Goal: Task Accomplishment & Management: Manage account settings

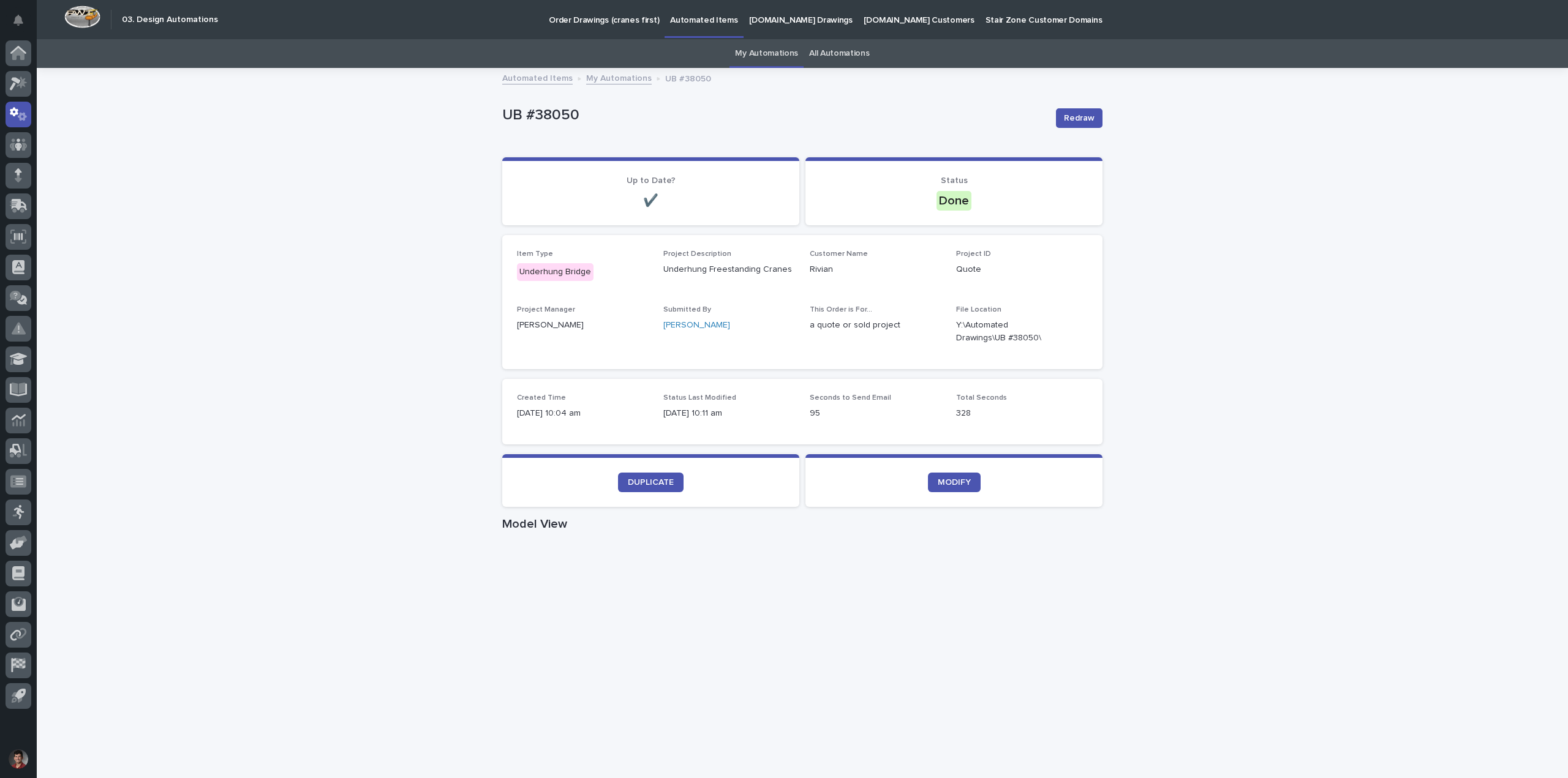
scroll to position [39, 0]
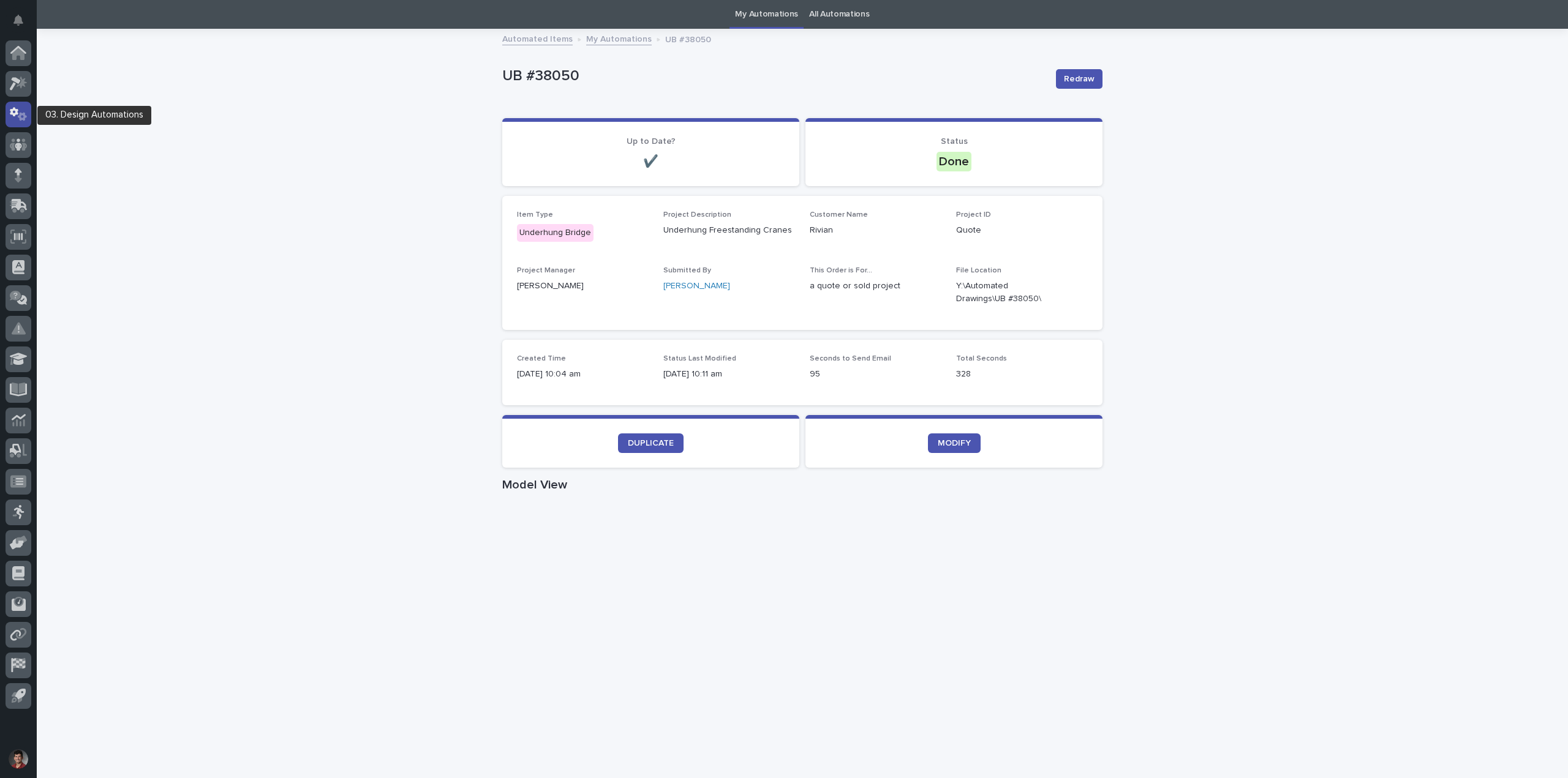
click at [17, 119] on icon at bounding box center [18, 113] width 17 height 14
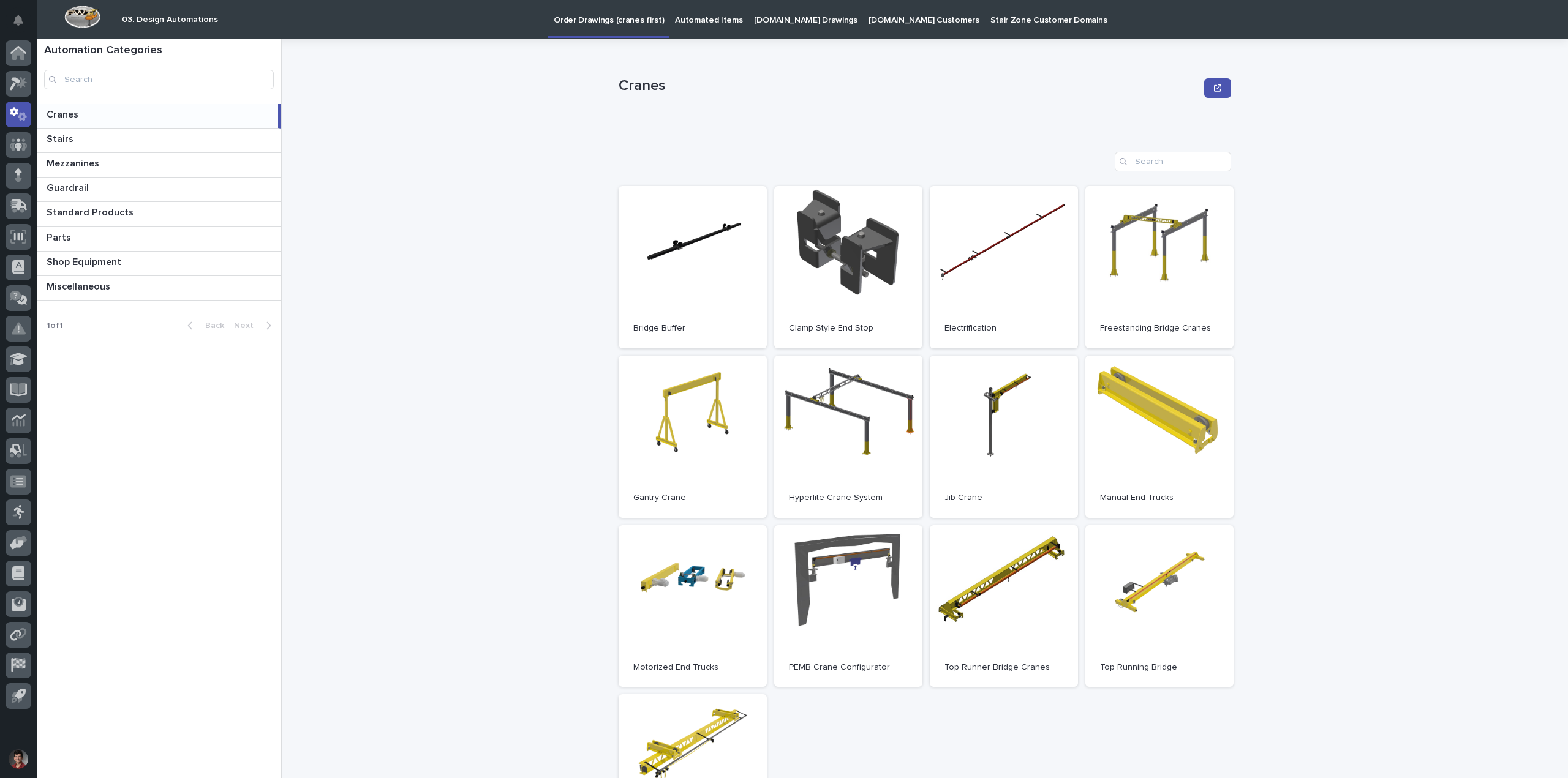
click at [113, 112] on p at bounding box center [160, 115] width 227 height 12
click at [706, 593] on link "Open" at bounding box center [692, 607] width 148 height 162
click at [703, 22] on p "Automated Items" at bounding box center [708, 12] width 67 height 26
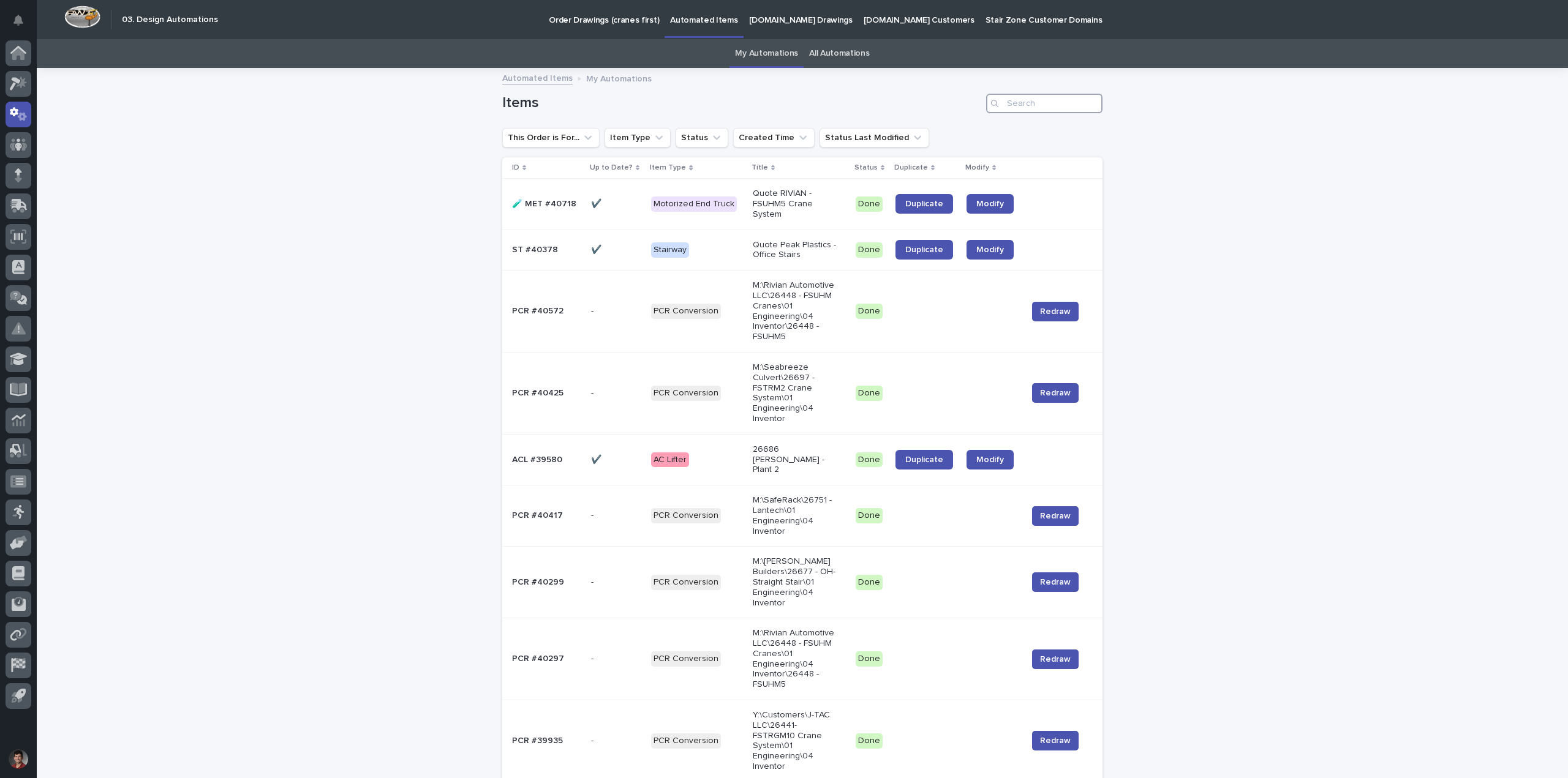
click at [1062, 106] on input "Search" at bounding box center [1044, 103] width 117 height 20
paste input "UB #40713"
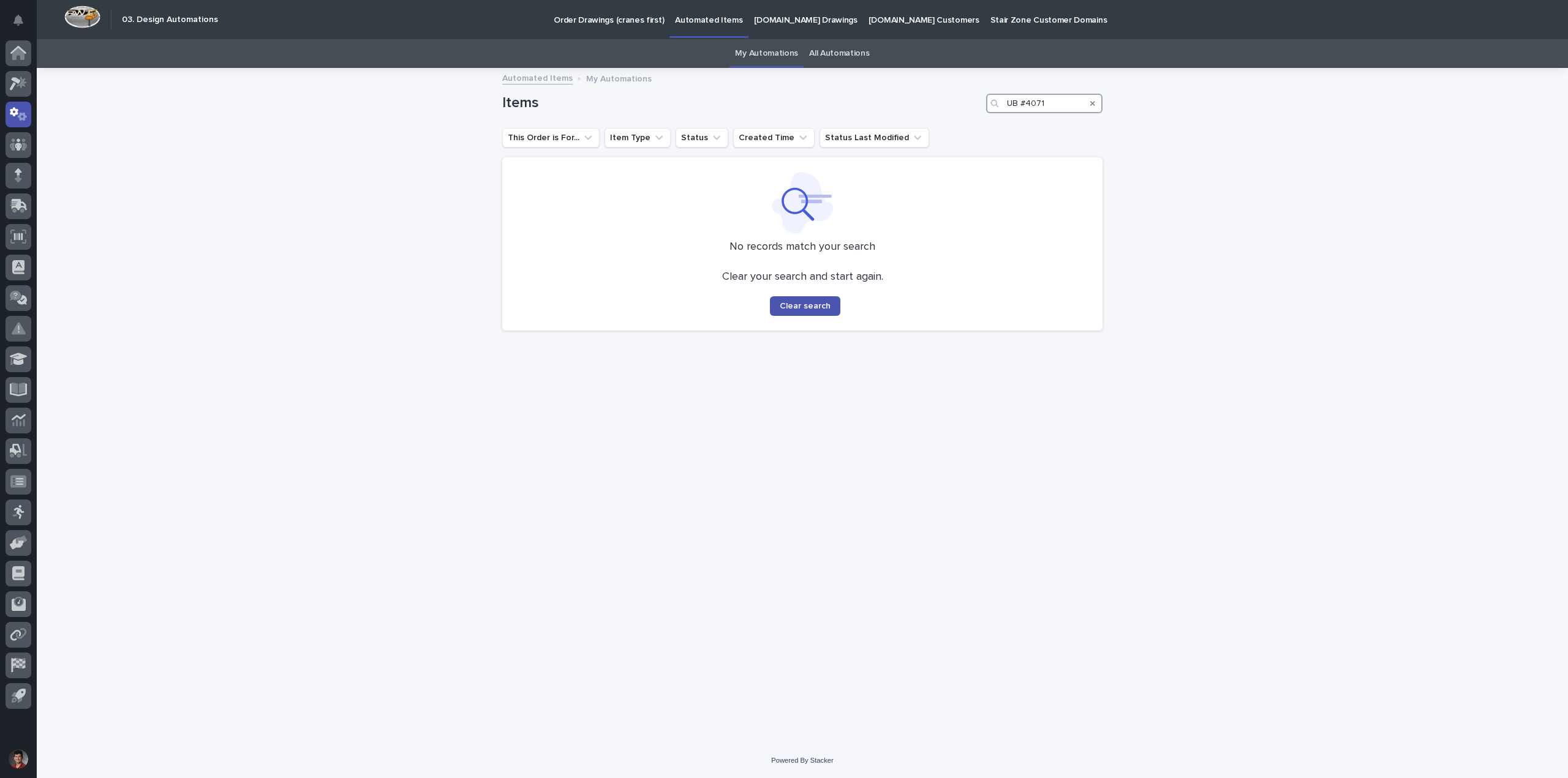
type input "UB #40718"
drag, startPoint x: 1061, startPoint y: 103, endPoint x: 874, endPoint y: 99, distance: 187.0
click at [874, 99] on div "Items UB #40718" at bounding box center [802, 103] width 600 height 20
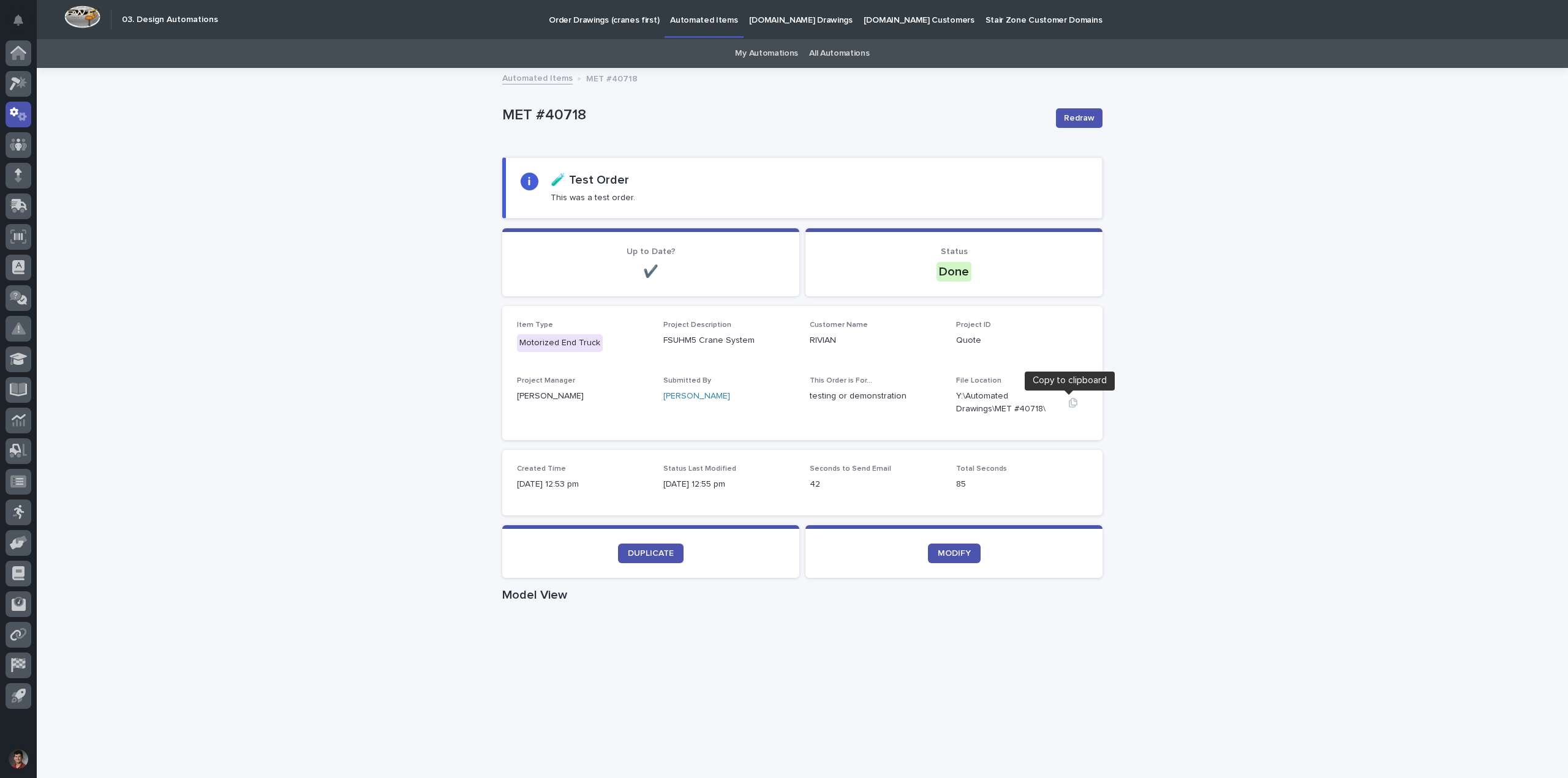
click at [1069, 402] on icon "button" at bounding box center [1073, 403] width 8 height 9
click at [1295, 213] on div "Loading... Saving… Loading... Saving… MET #40718 Redraw MET #40718 Redraw Sorry…" at bounding box center [801, 745] width 1531 height 1351
click at [1071, 402] on icon "button" at bounding box center [1073, 403] width 10 height 10
click at [708, 109] on p "MET #40718" at bounding box center [774, 115] width 544 height 17
click at [773, 54] on link "My Automations" at bounding box center [767, 53] width 63 height 29
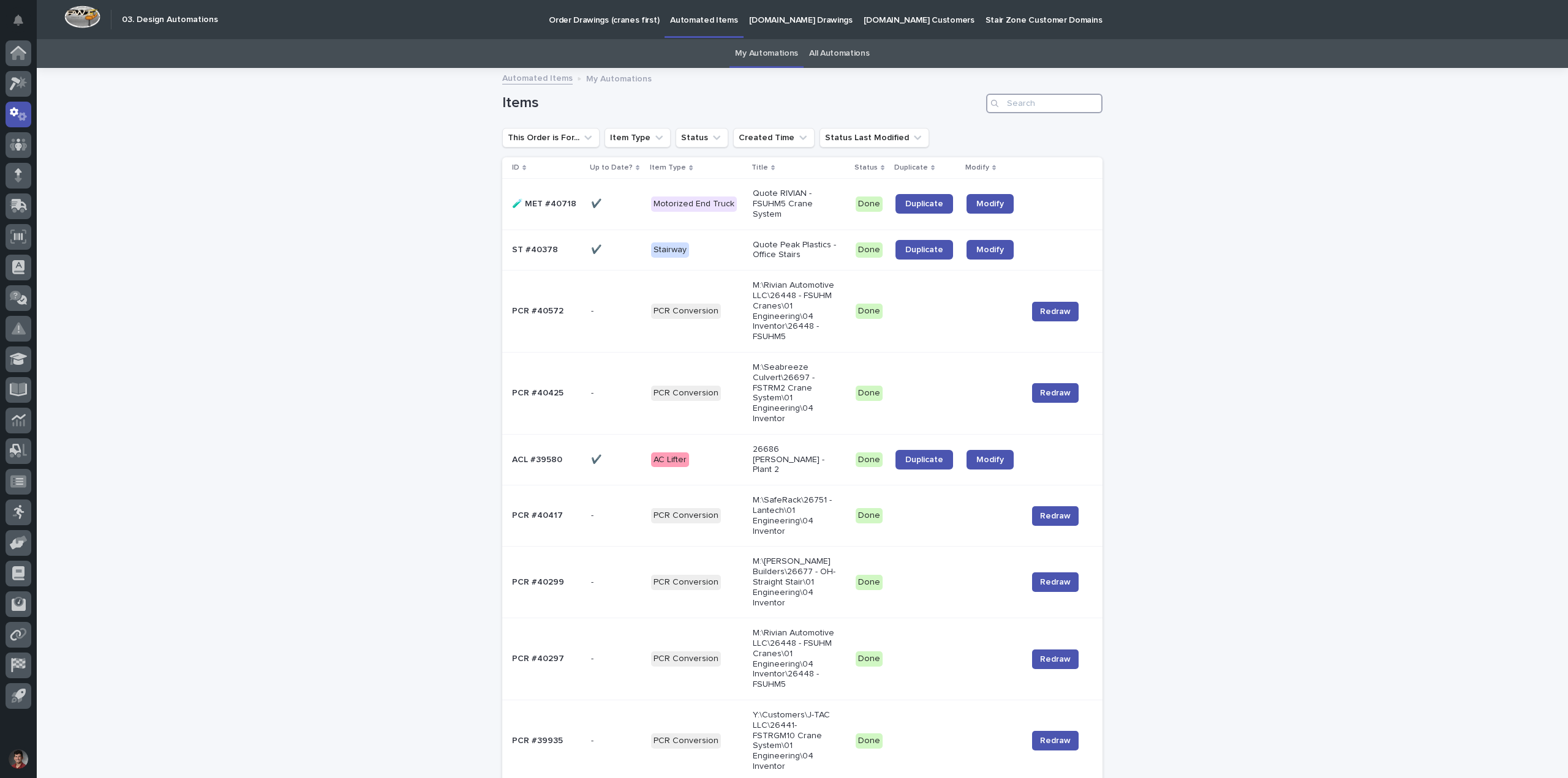
click at [1026, 103] on input "Search" at bounding box center [1044, 103] width 117 height 20
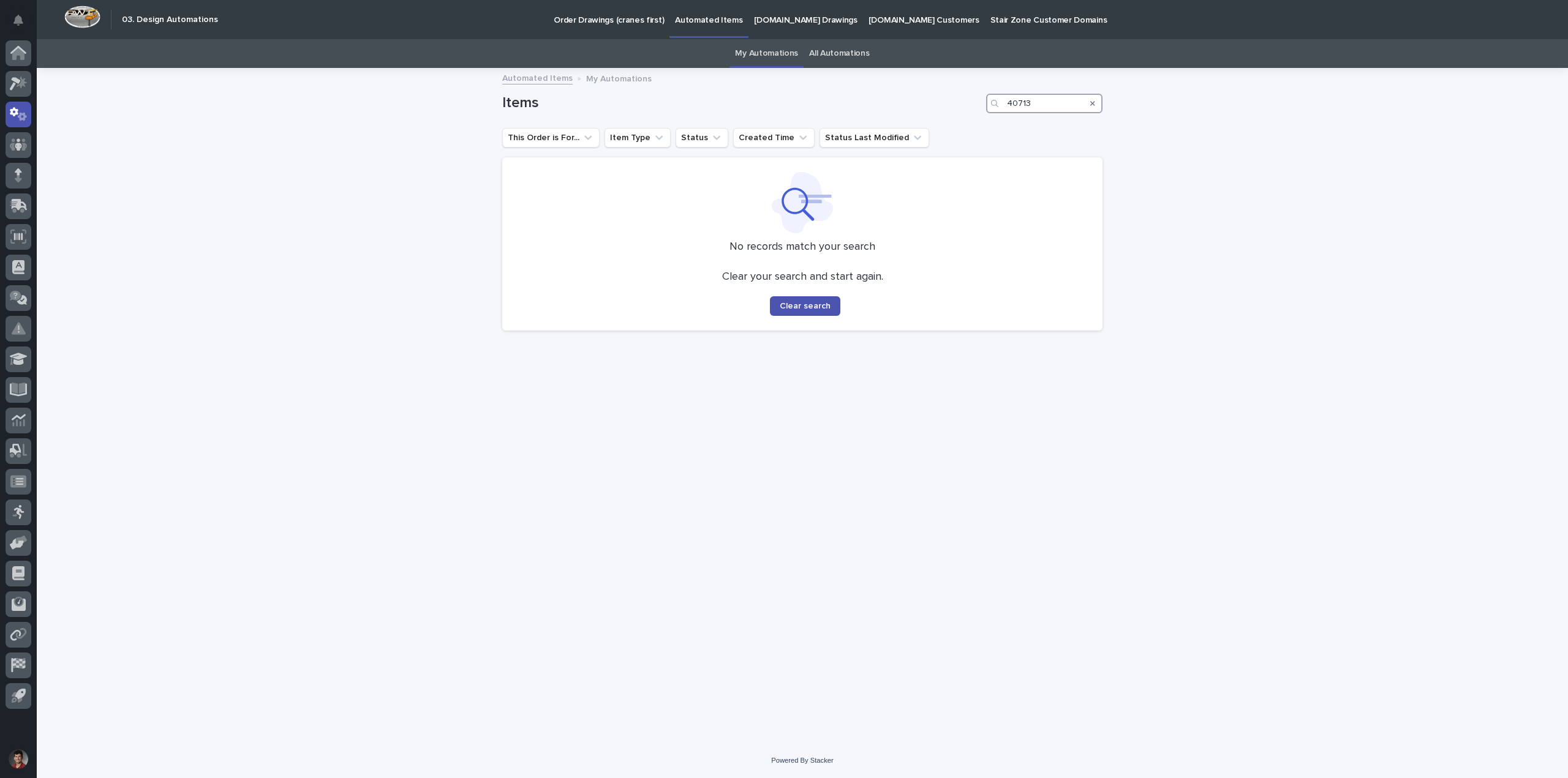
type input "40713"
click at [556, 84] on link "Automated Items" at bounding box center [537, 77] width 70 height 14
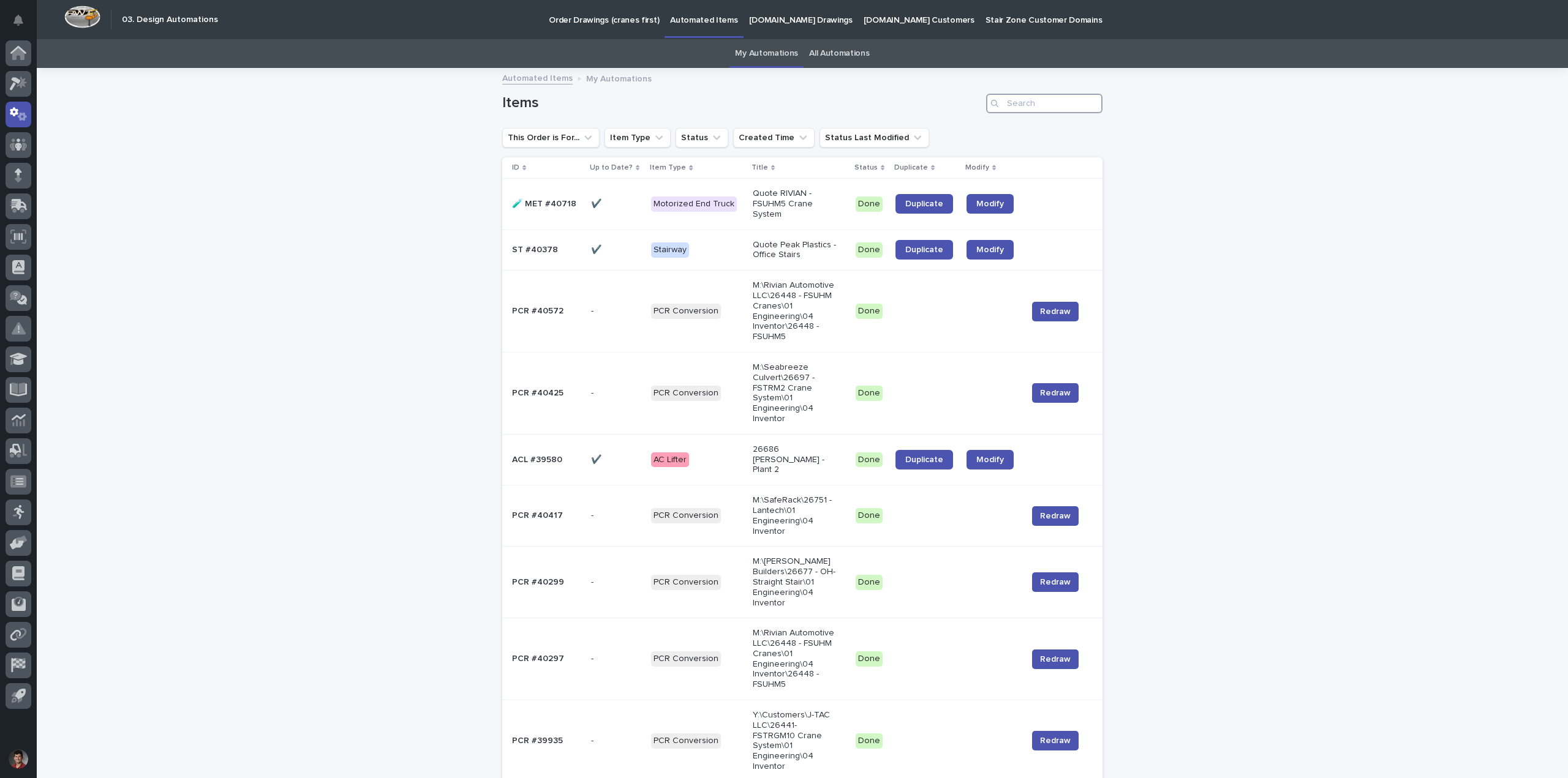
click at [1053, 108] on input "Search" at bounding box center [1044, 103] width 117 height 20
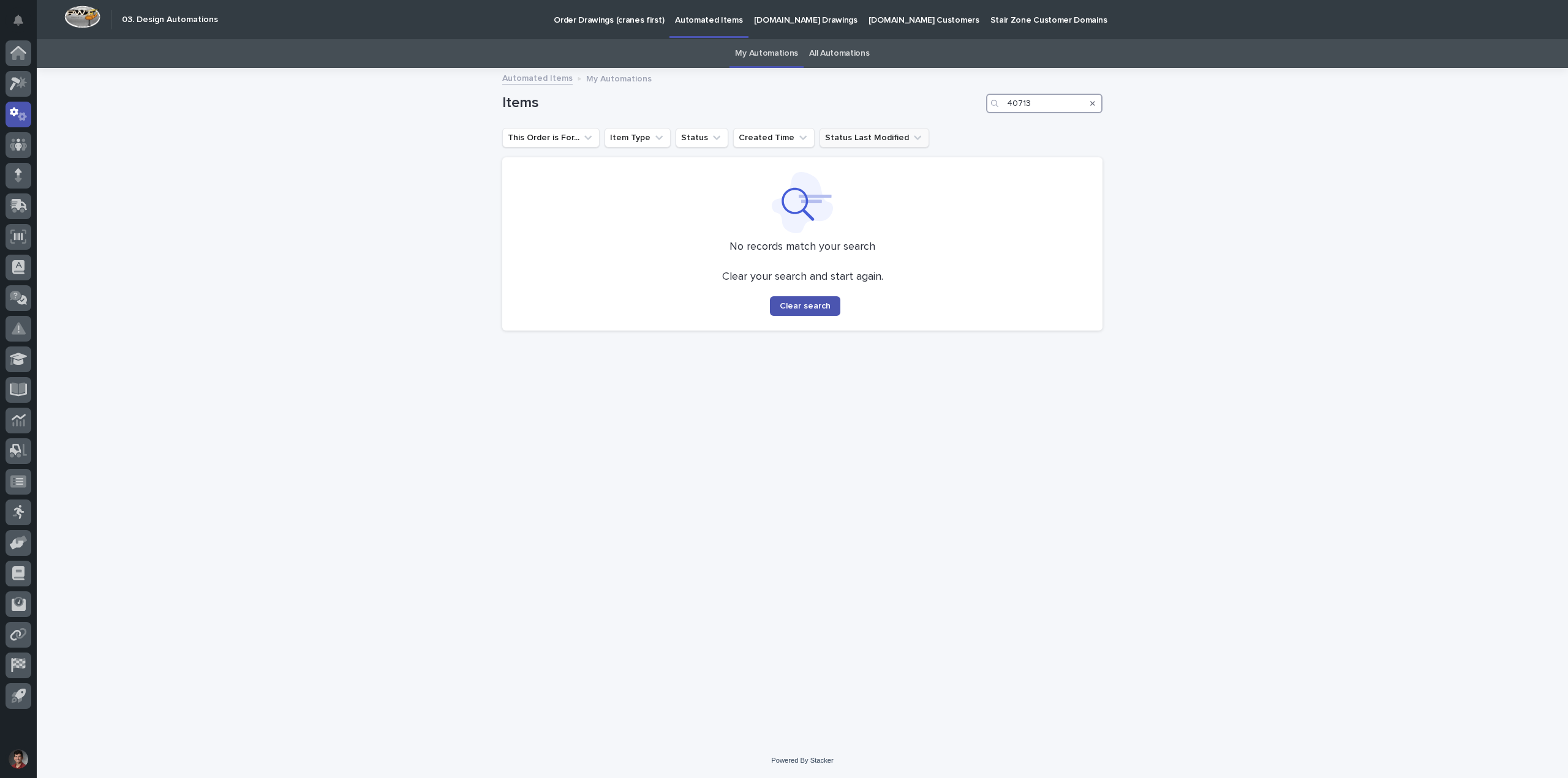
type input "40713"
click at [868, 137] on button "Status Last Modified" at bounding box center [874, 138] width 109 height 20
click at [767, 135] on button "Created Time" at bounding box center [774, 138] width 81 height 20
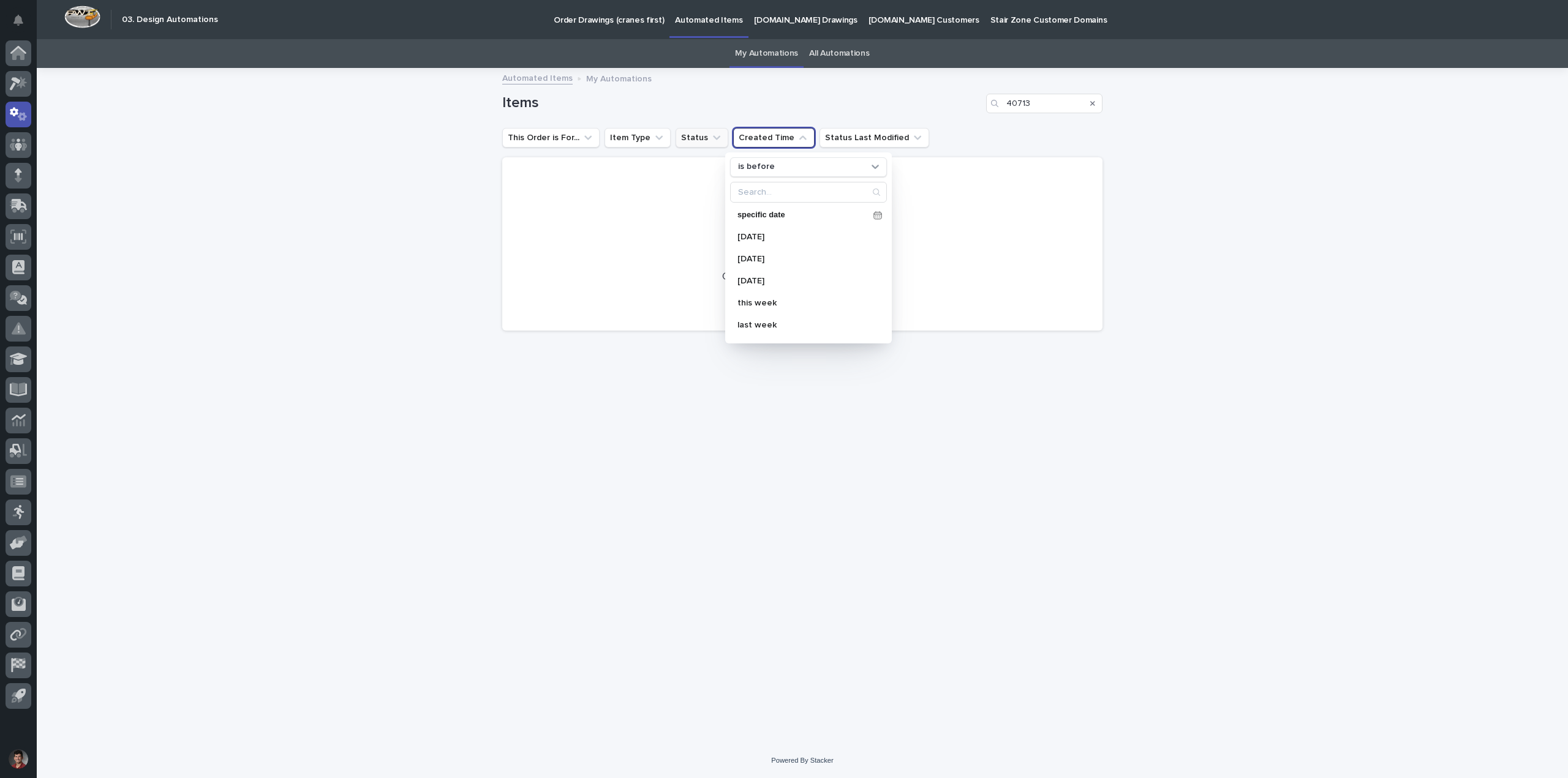
click at [710, 137] on icon "Status" at bounding box center [716, 137] width 12 height 12
click at [646, 140] on button "Item Type" at bounding box center [637, 138] width 66 height 20
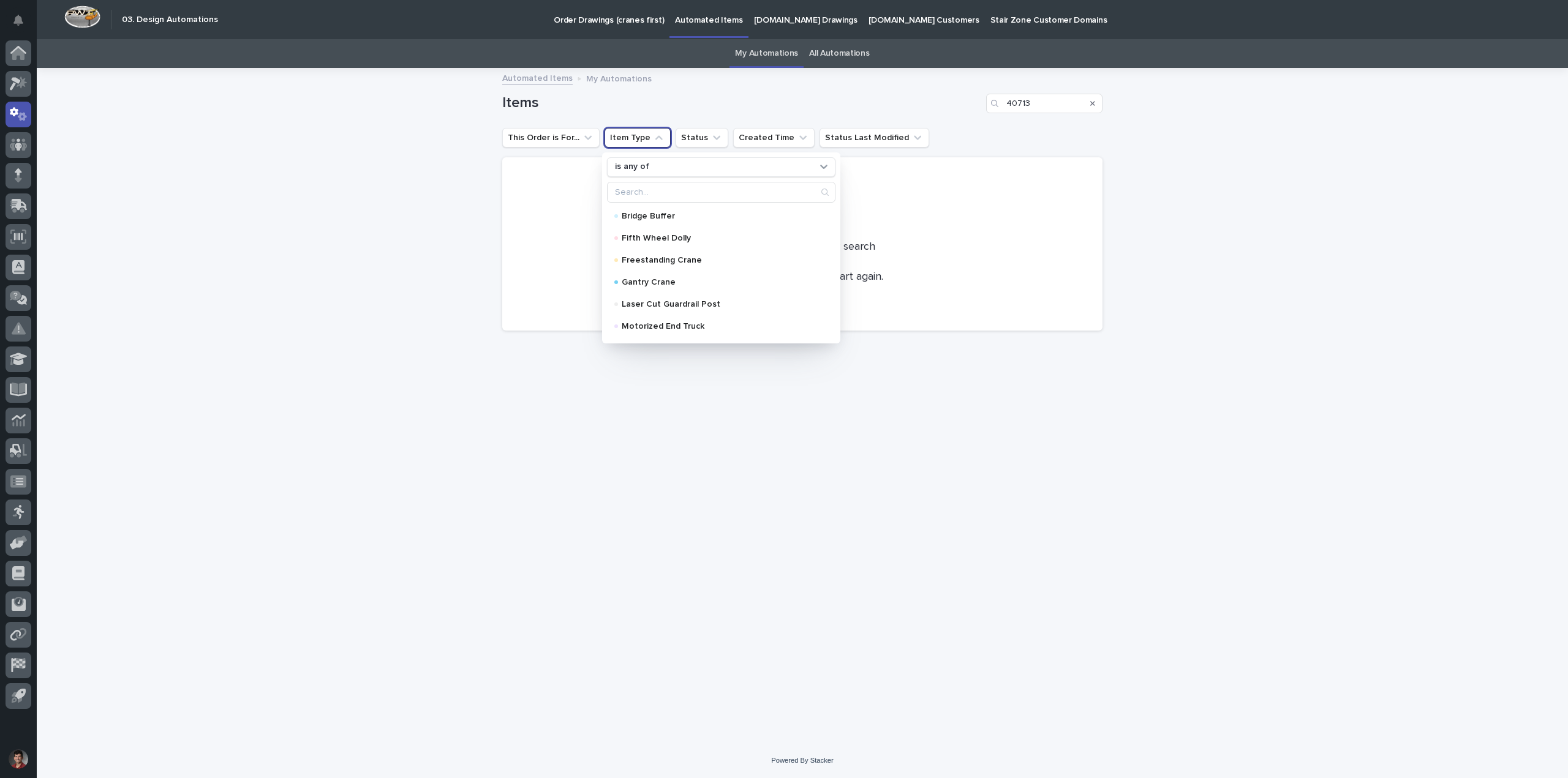
click at [1289, 576] on div "Loading... Saving… Loading... Saving… Items 40713 This Order is For... Item Typ…" at bounding box center [801, 406] width 1531 height 674
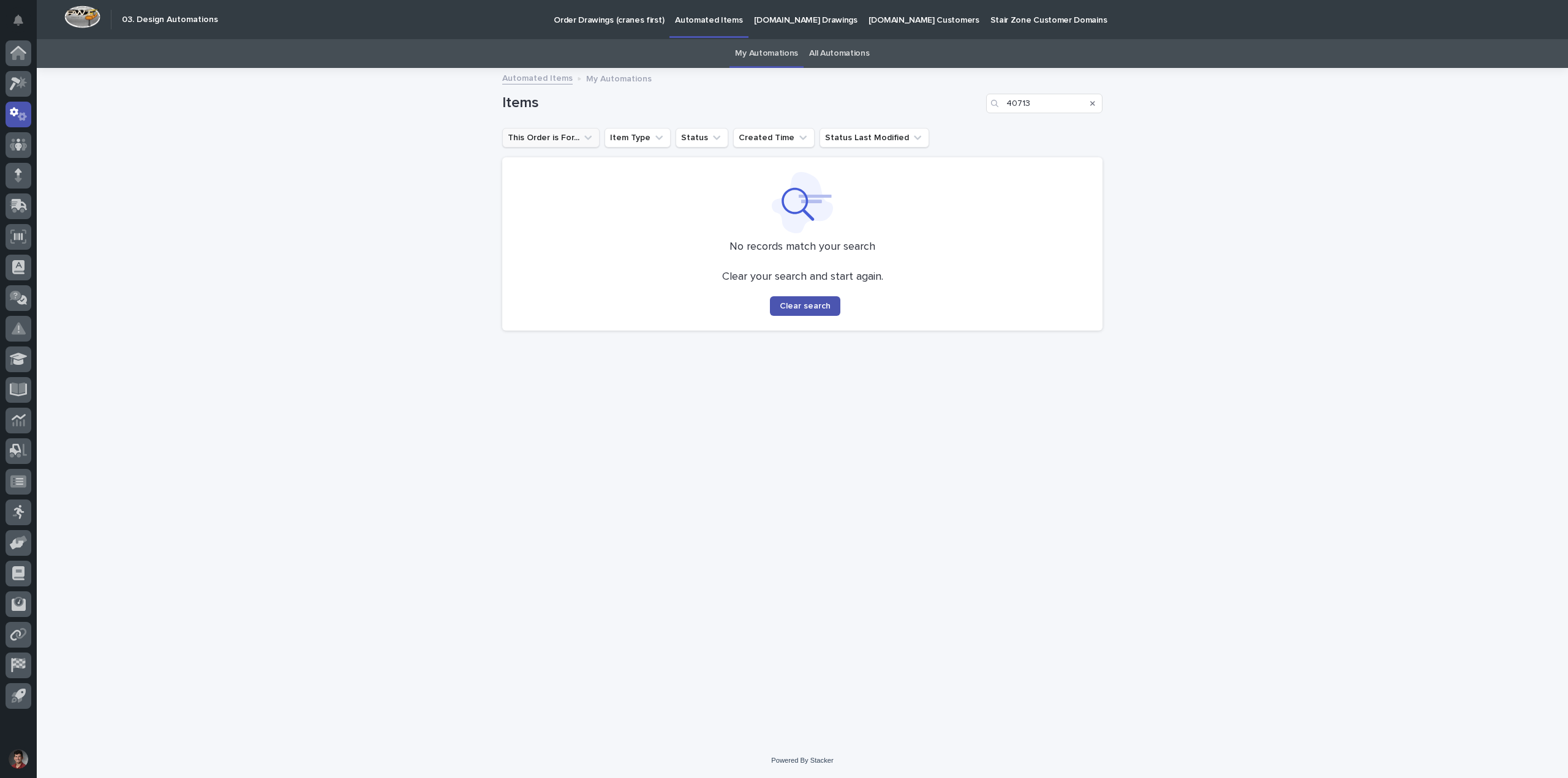
click at [561, 145] on button "This Order is For..." at bounding box center [551, 138] width 98 height 20
click at [630, 98] on h1 "Items" at bounding box center [742, 103] width 479 height 17
click at [835, 56] on link "All Automations" at bounding box center [839, 53] width 60 height 29
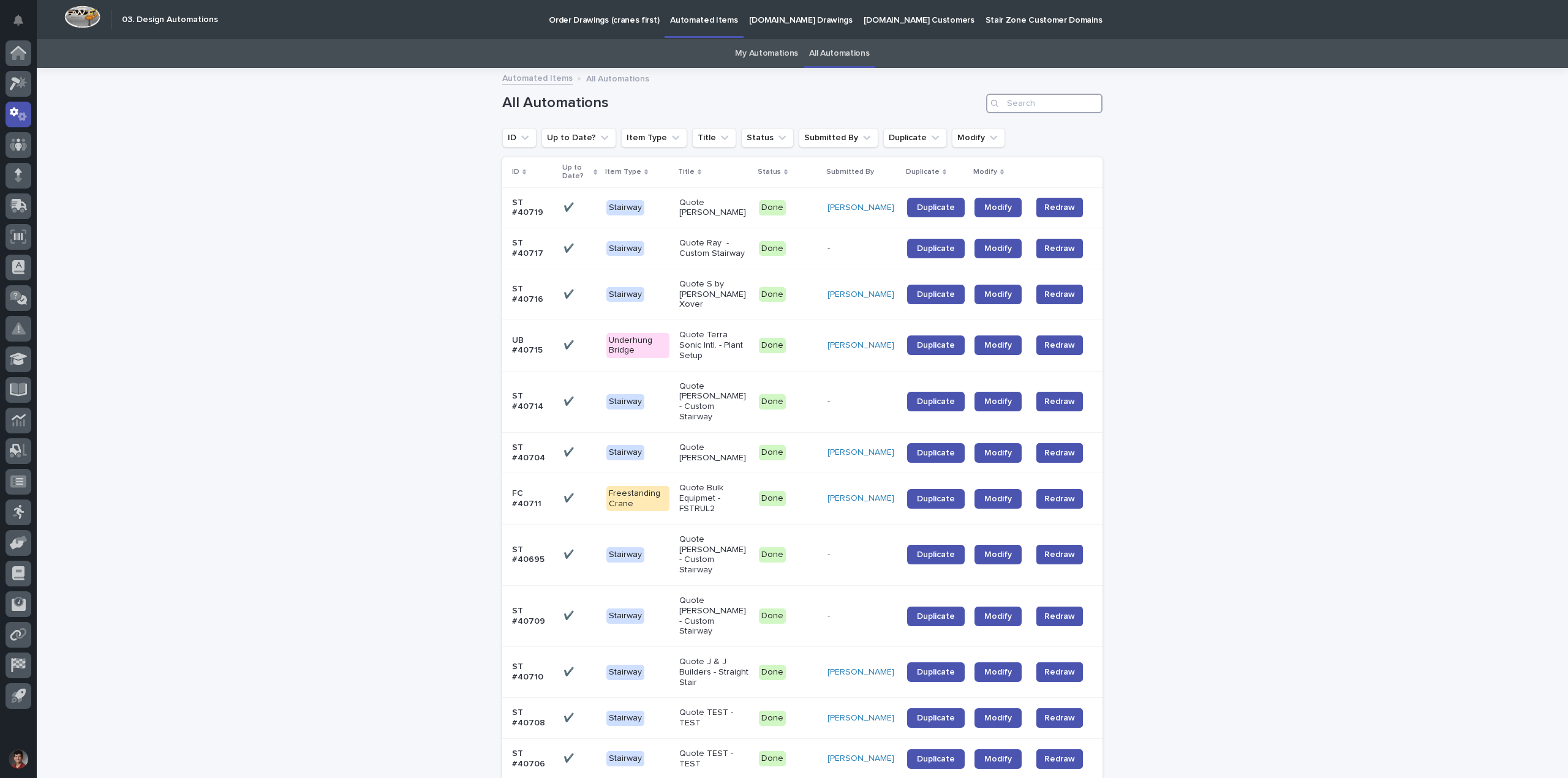
click at [1032, 101] on input "Search" at bounding box center [1044, 103] width 117 height 20
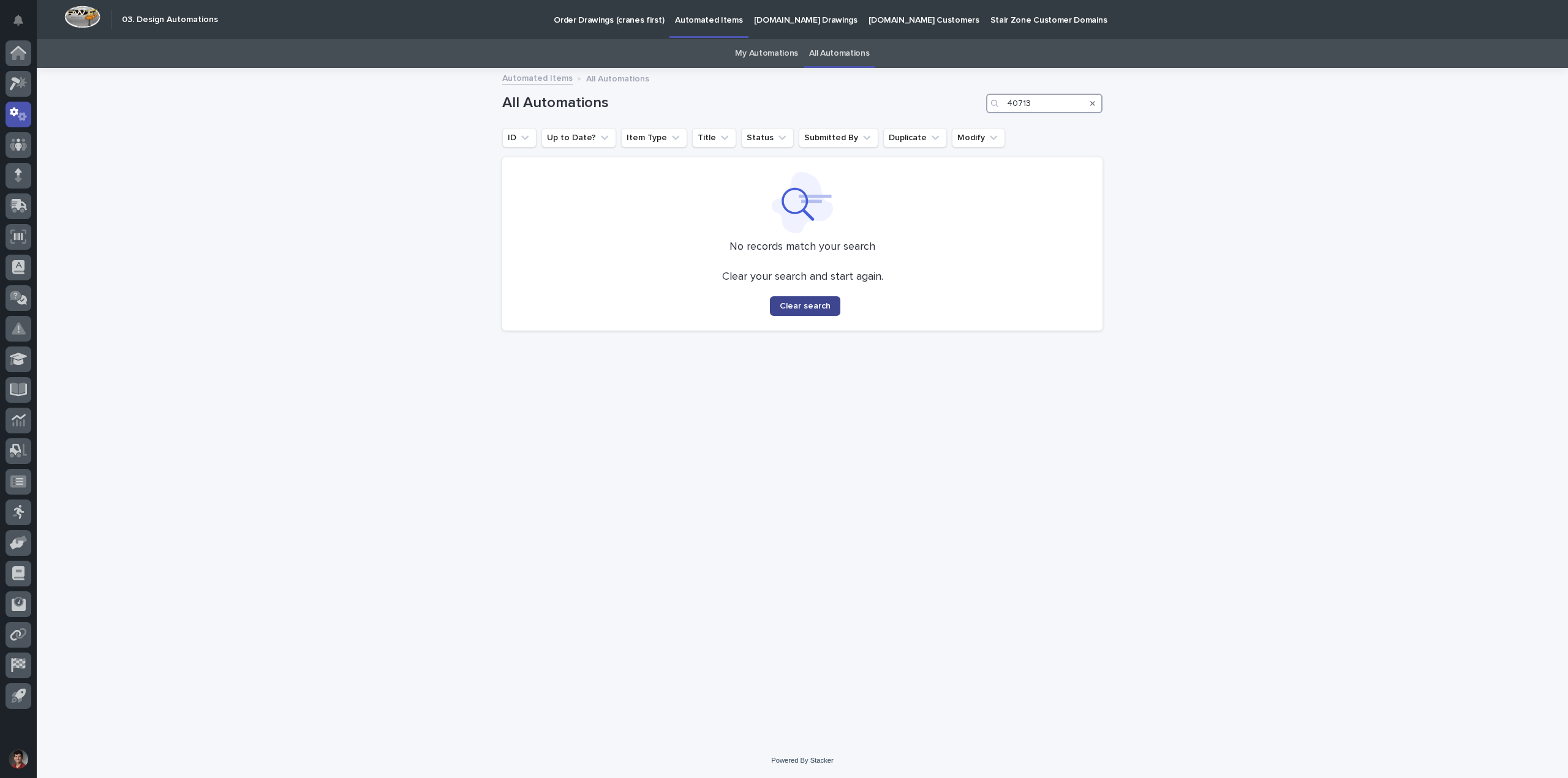
type input "40713"
click at [820, 310] on button "Clear search" at bounding box center [805, 306] width 70 height 20
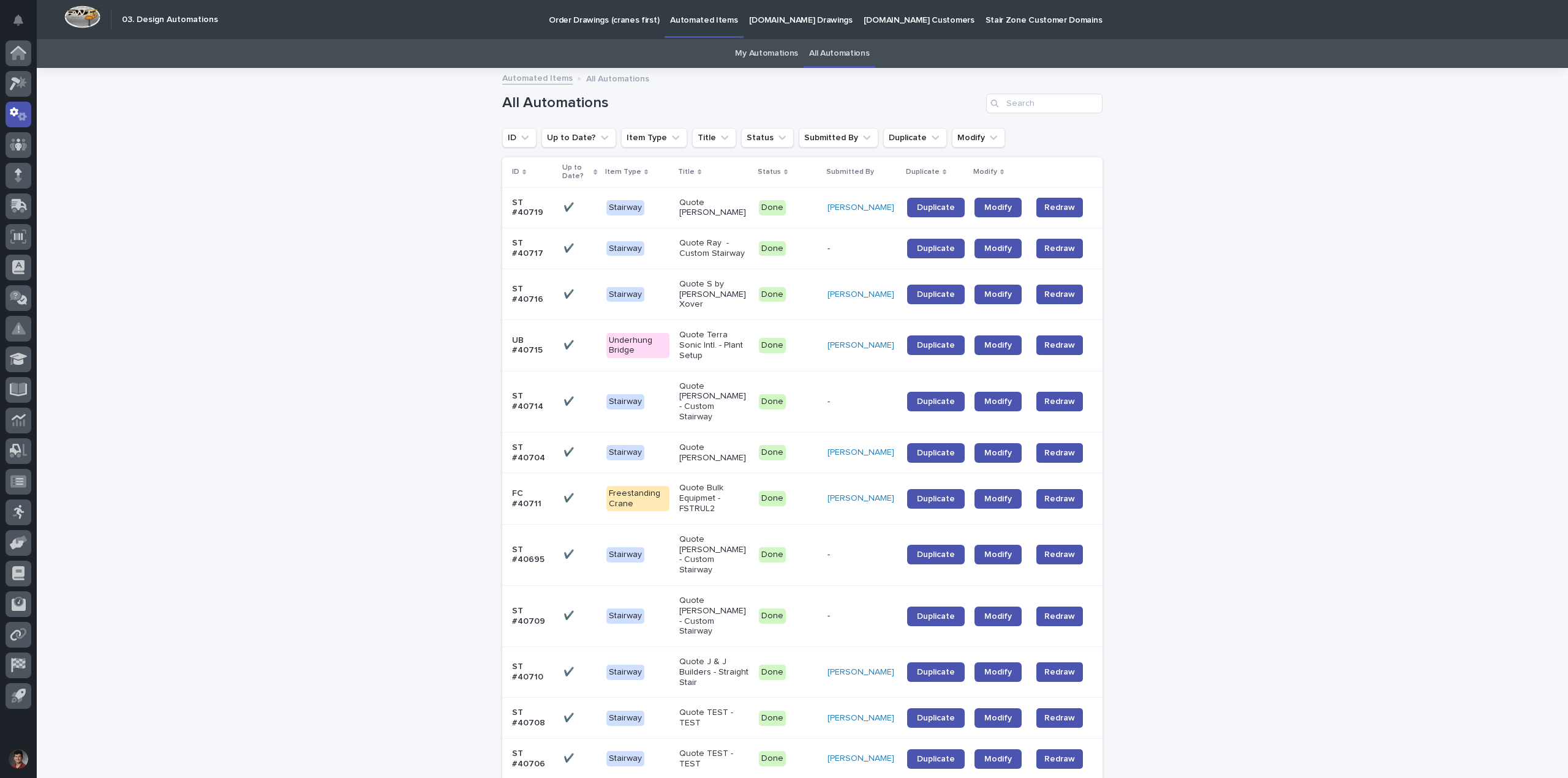
drag, startPoint x: 1243, startPoint y: 140, endPoint x: 1233, endPoint y: 154, distance: 17.2
click at [813, 338] on p "Done" at bounding box center [788, 345] width 59 height 15
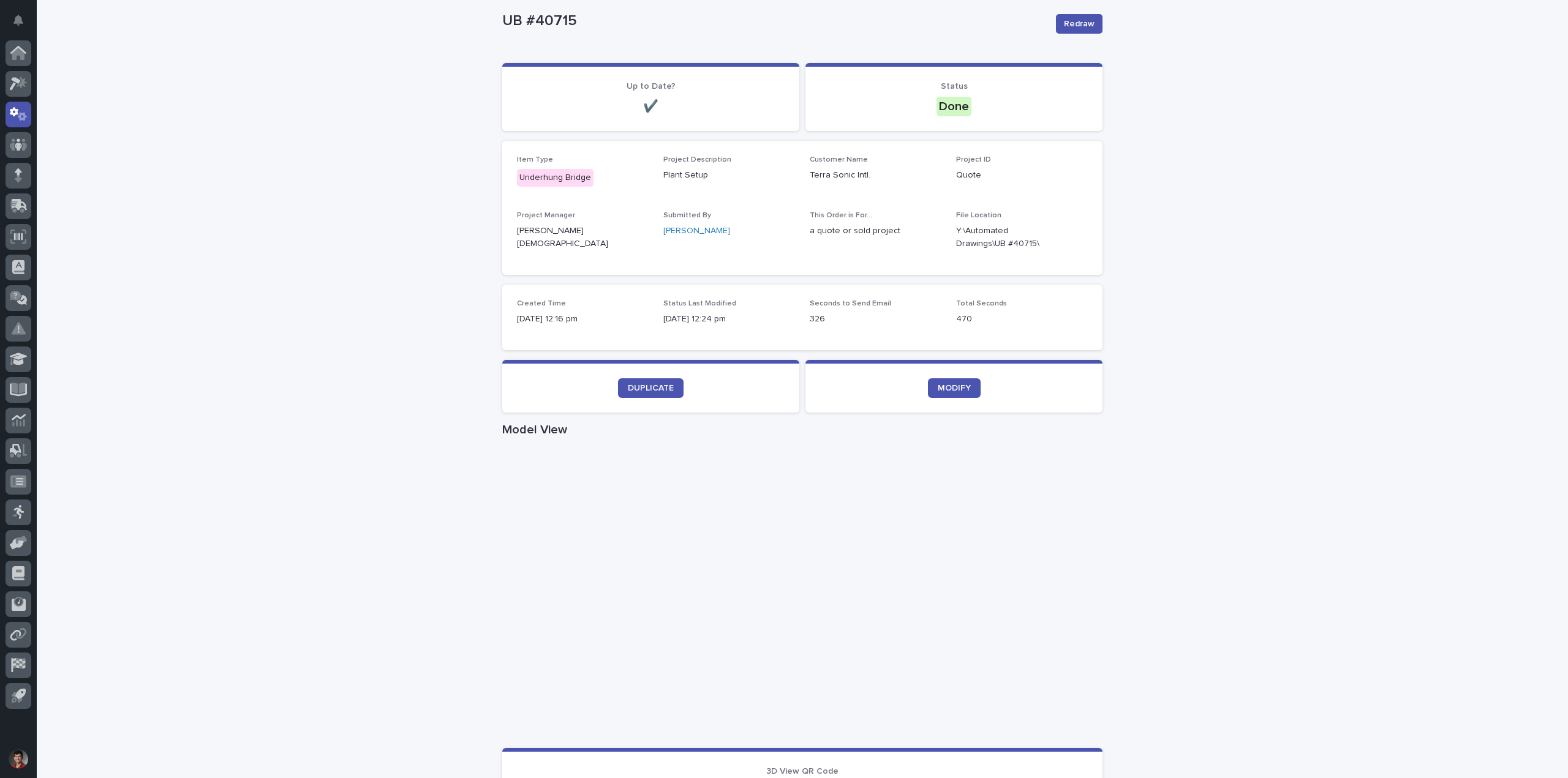
scroll to position [122, 0]
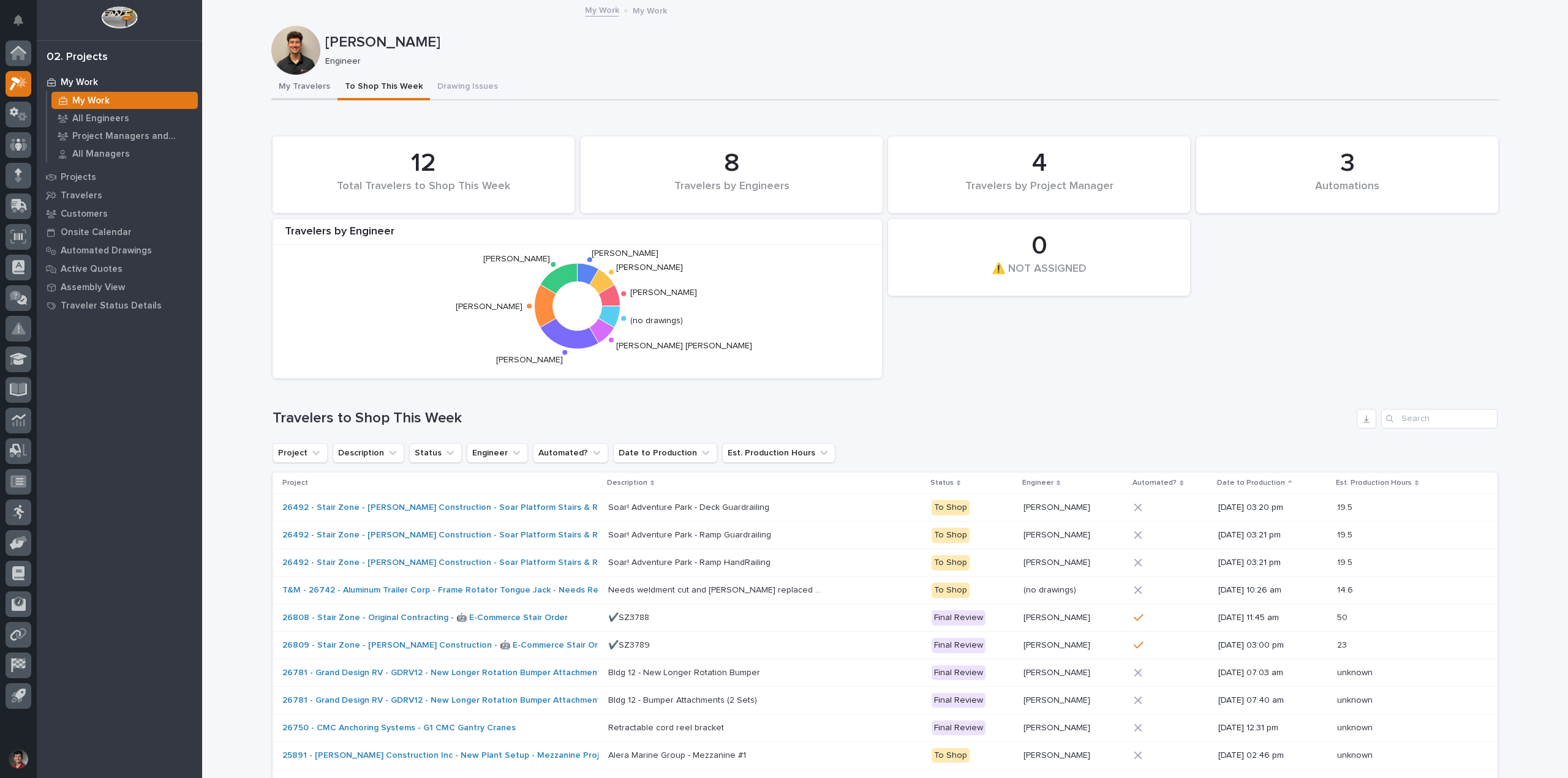
click at [318, 85] on button "My Travelers" at bounding box center [305, 87] width 66 height 26
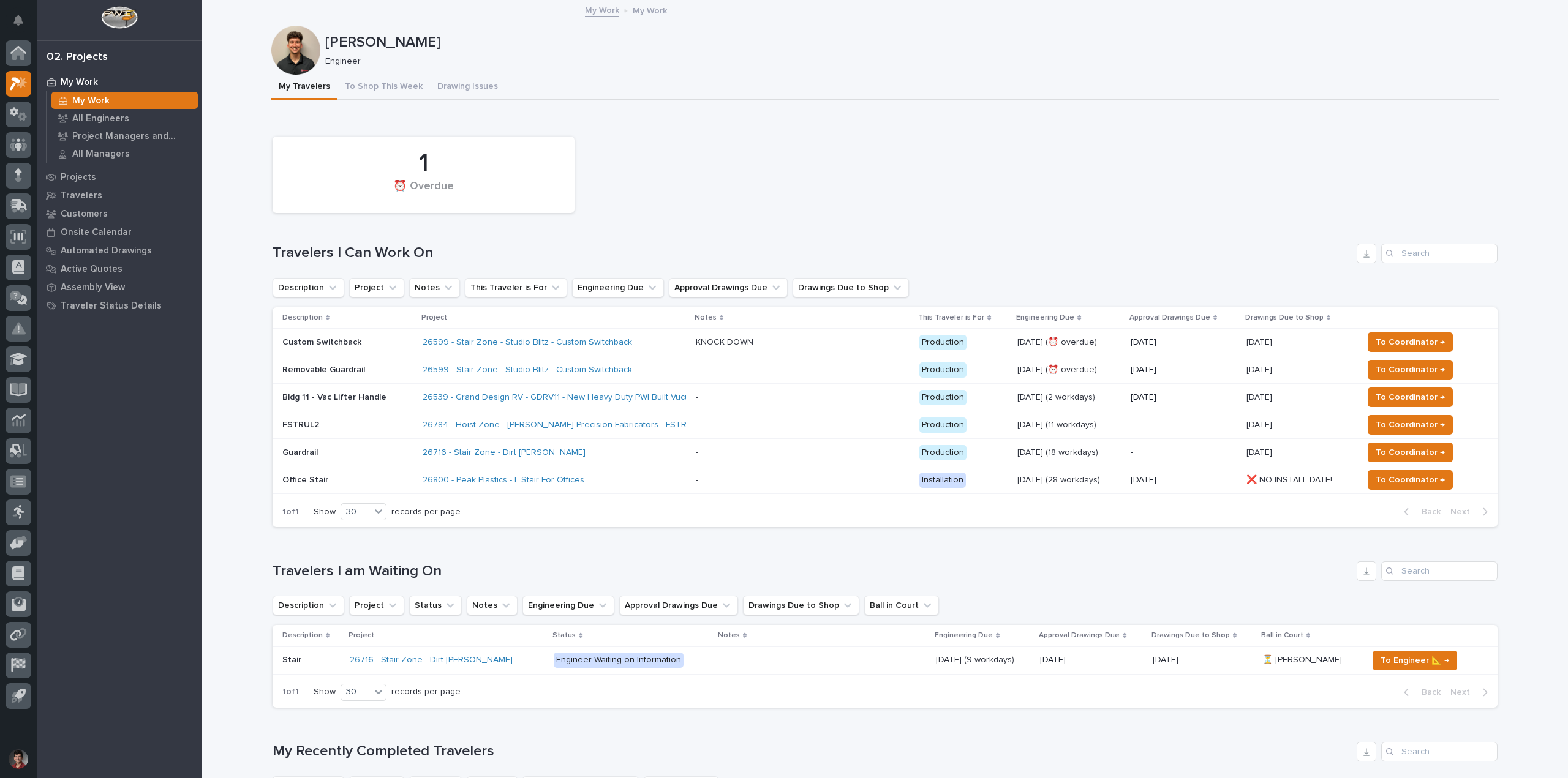
click at [383, 394] on p "Bldg 11 - Vac Lifter Handle" at bounding box center [348, 397] width 131 height 11
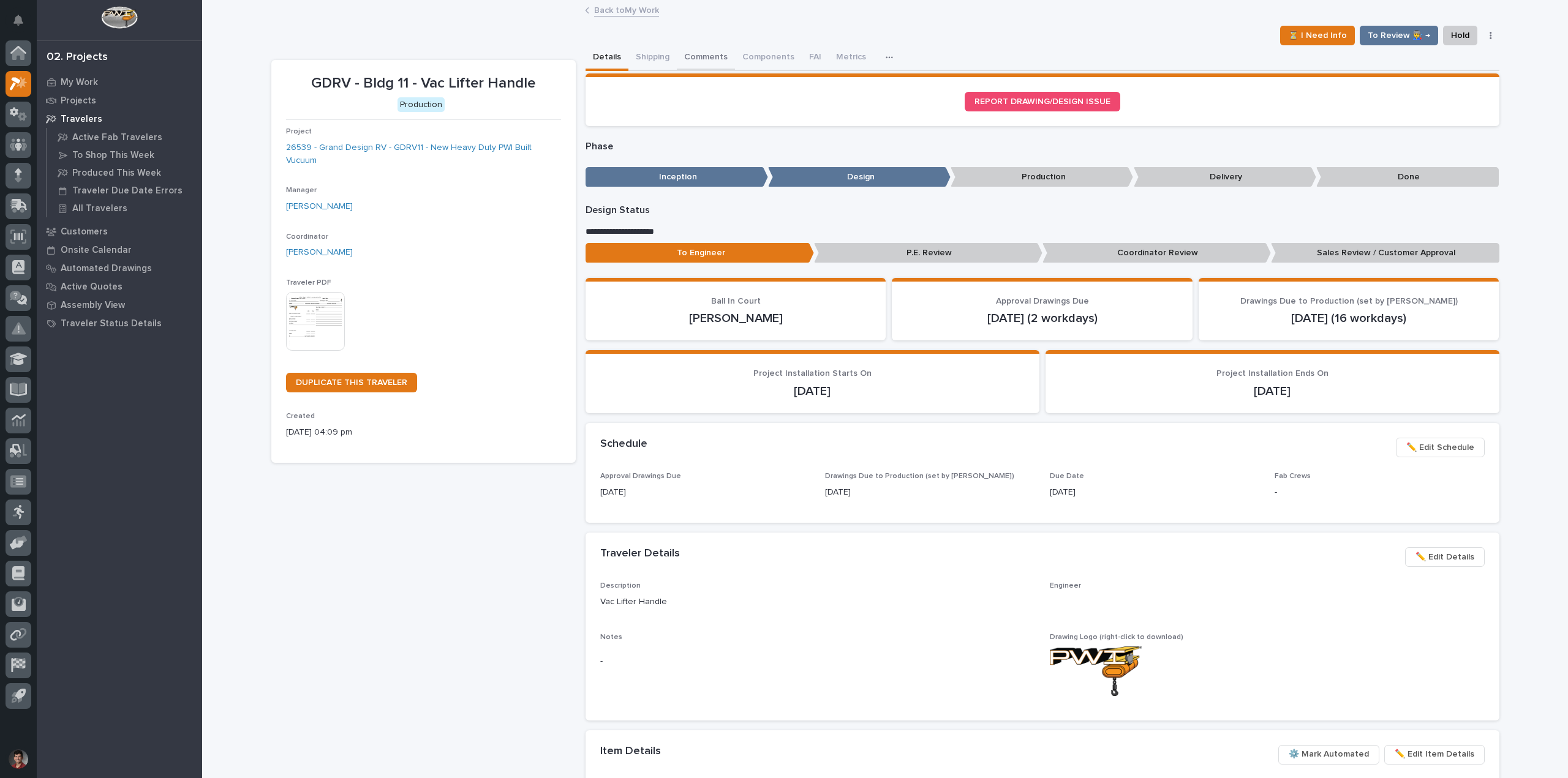
click at [690, 50] on button "Comments" at bounding box center [705, 58] width 58 height 26
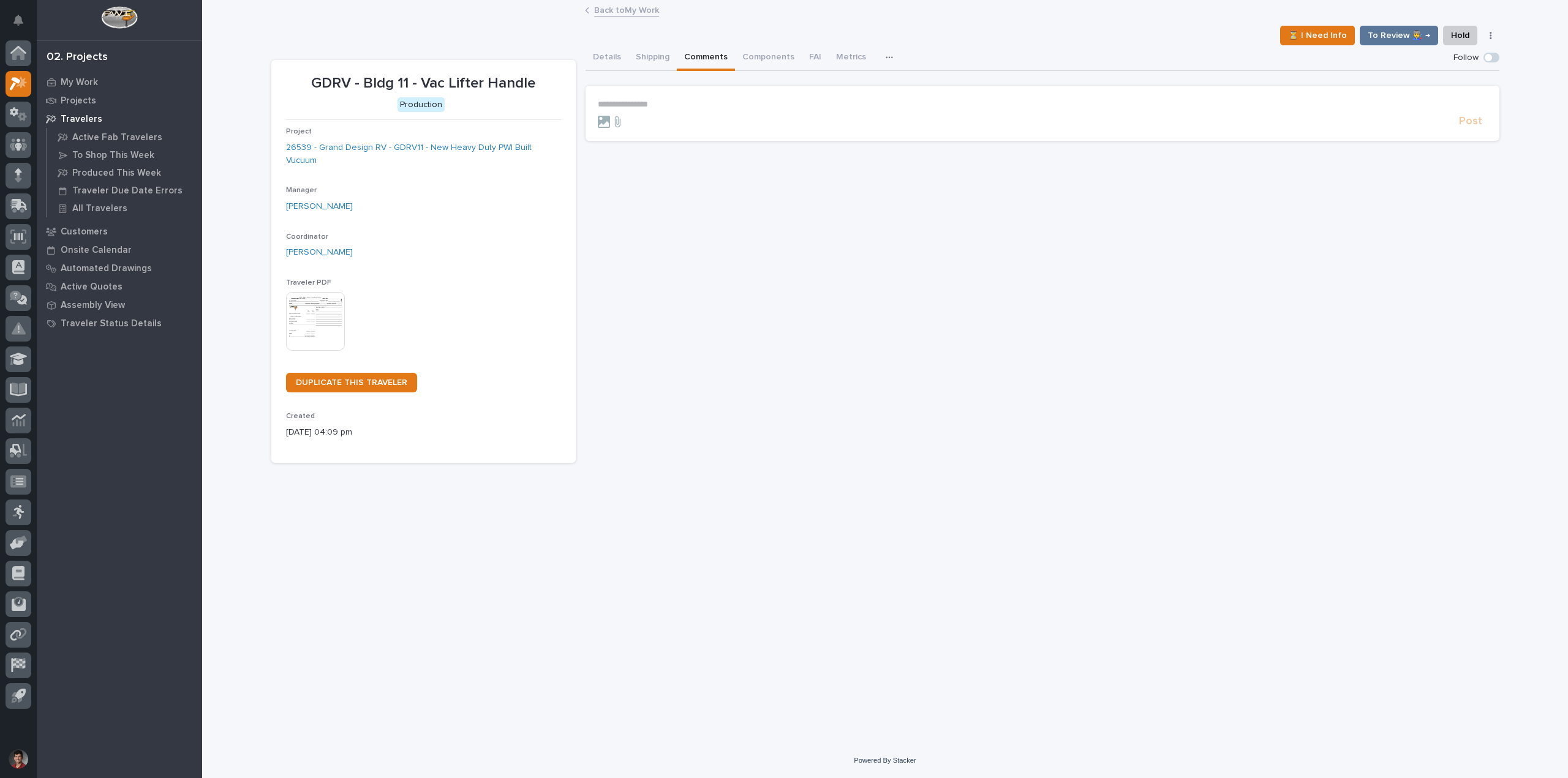
click at [636, 97] on section "**********" at bounding box center [1042, 113] width 914 height 55
click at [632, 108] on p "**********" at bounding box center [1042, 104] width 889 height 11
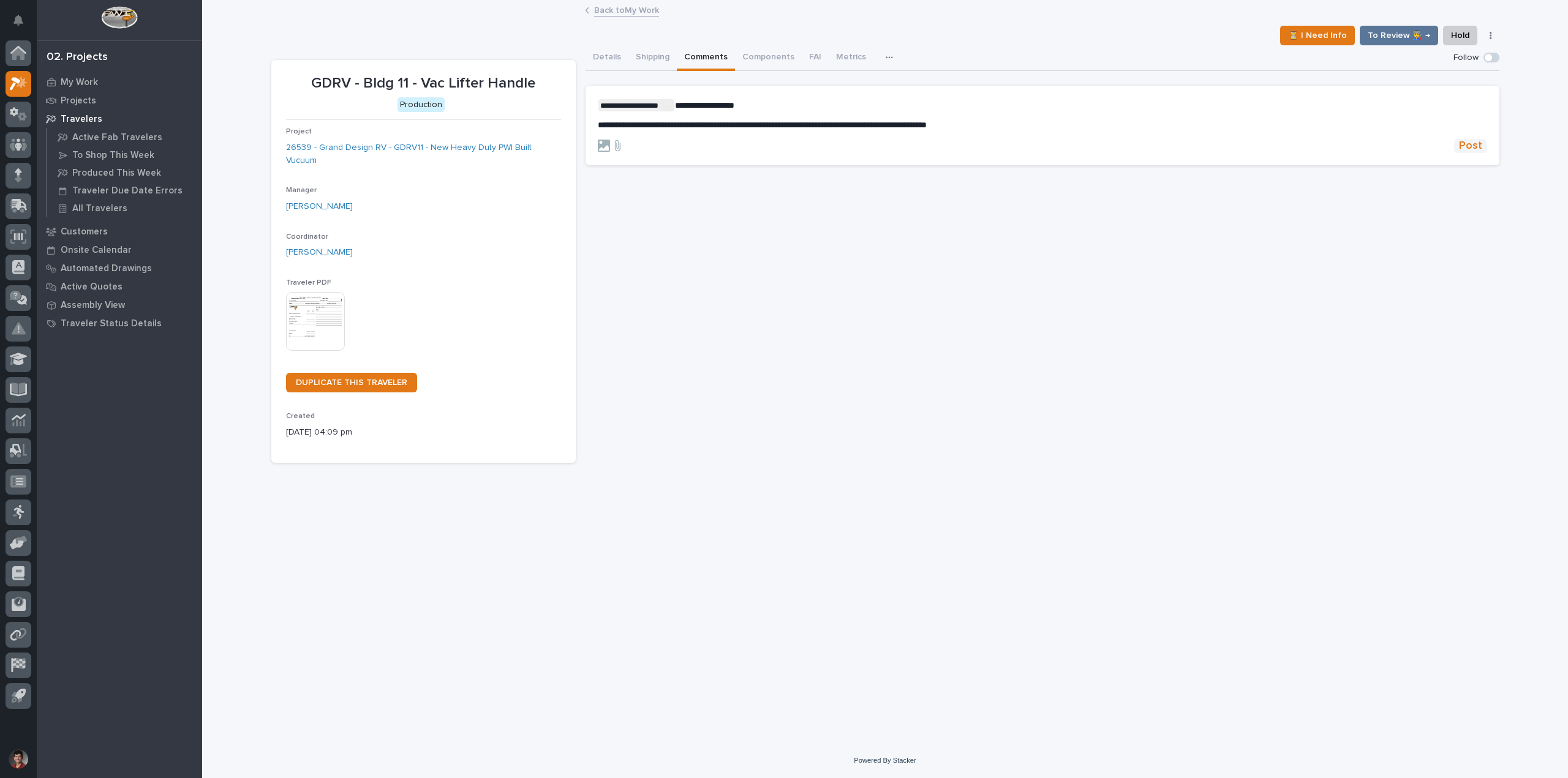
click at [1474, 143] on span "Post" at bounding box center [1470, 146] width 23 height 14
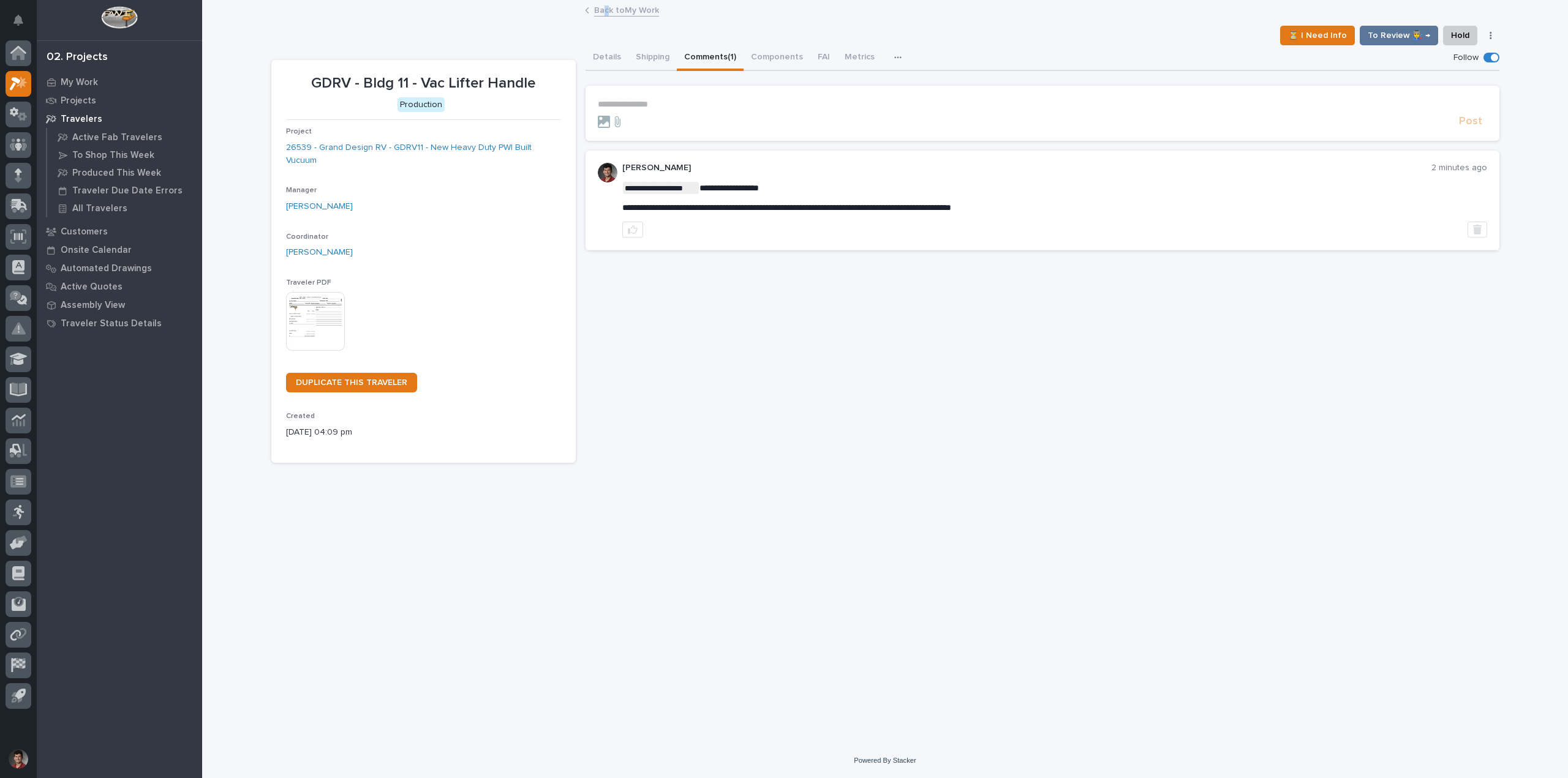
click at [607, 17] on div "Back to My Work" at bounding box center [885, 11] width 613 height 17
click at [620, 11] on link "Back to My Work" at bounding box center [627, 9] width 65 height 14
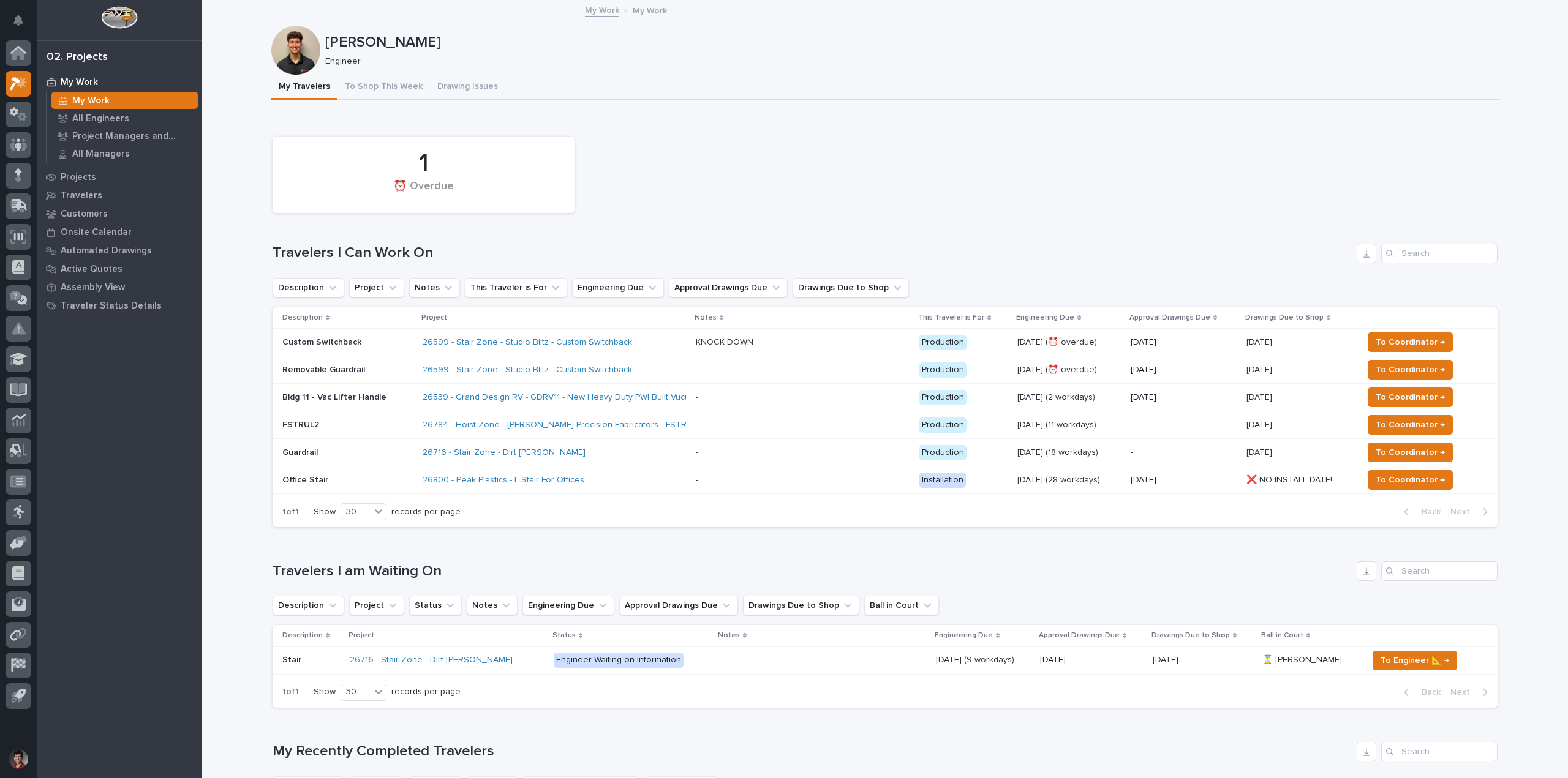
click at [839, 476] on p at bounding box center [802, 480] width 214 height 11
click at [1388, 399] on span "To Coordinator →" at bounding box center [1411, 397] width 70 height 15
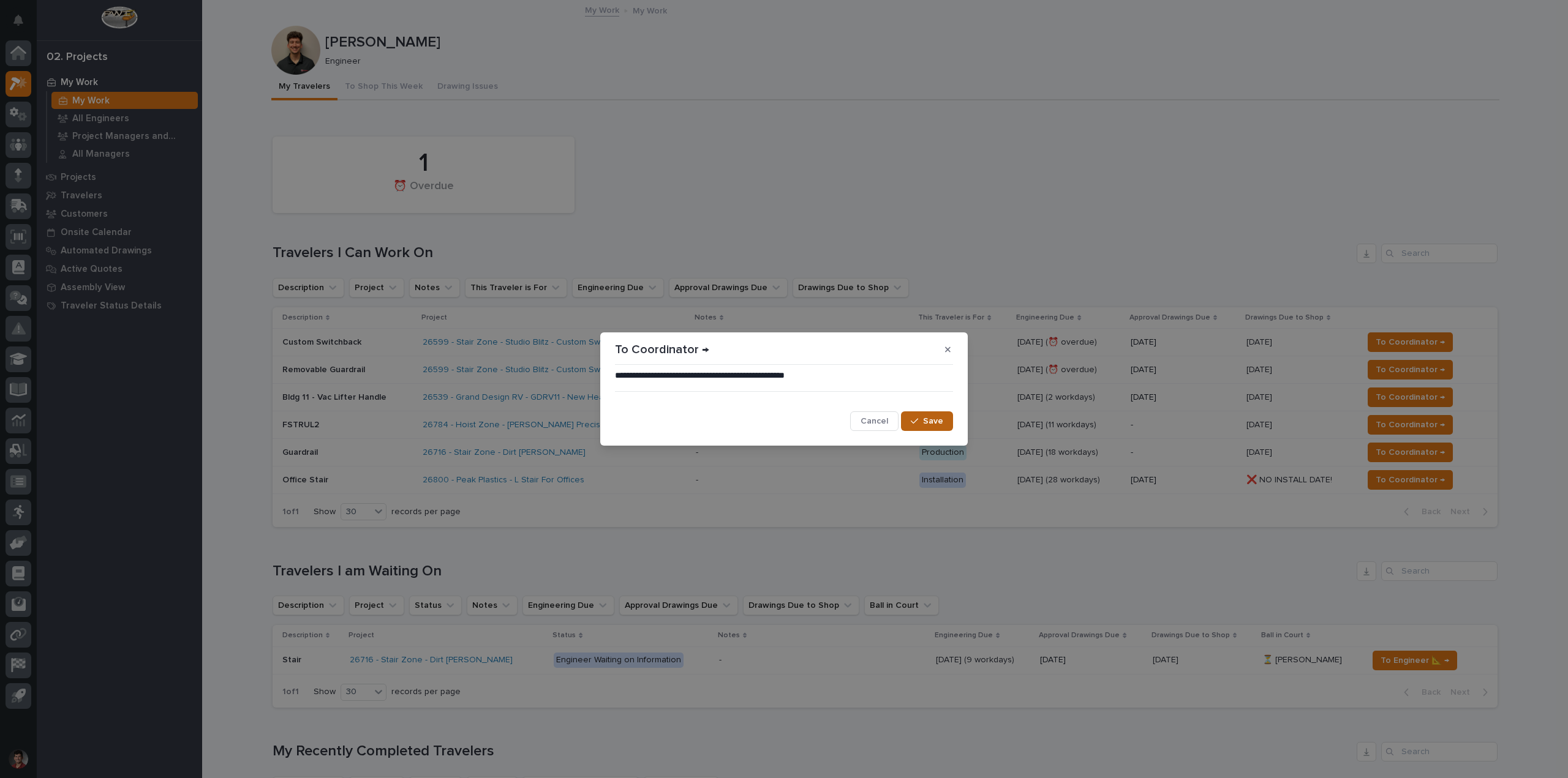
click at [947, 425] on button "Save" at bounding box center [926, 421] width 52 height 20
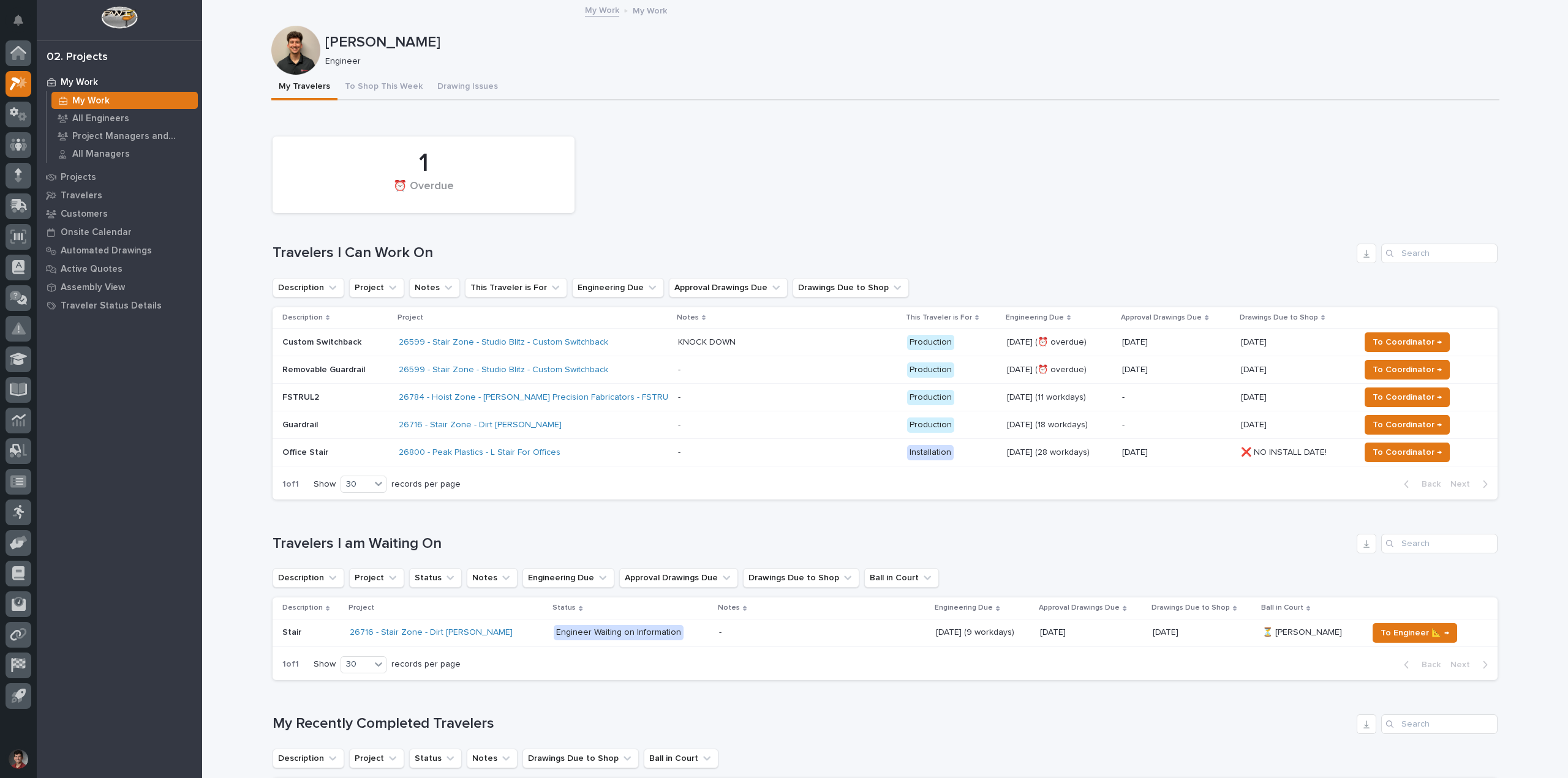
click at [612, 453] on div "26800 - Peak Plastics - L Stair For Offices" at bounding box center [534, 453] width 270 height 20
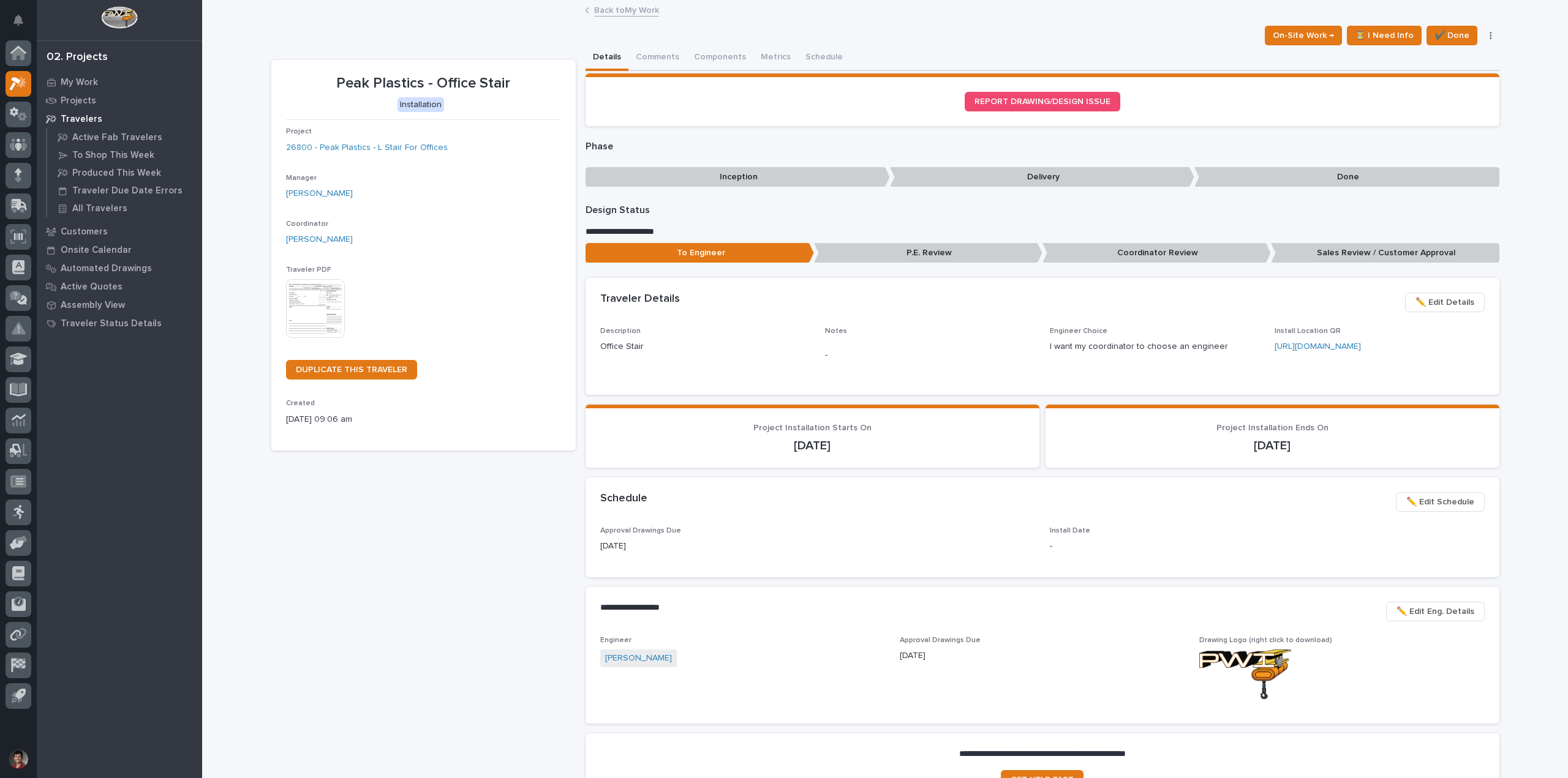
click at [953, 23] on div "**********" at bounding box center [885, 407] width 1228 height 813
click at [339, 46] on div "**********" at bounding box center [885, 430] width 1228 height 769
click at [81, 81] on p "My Work" at bounding box center [79, 82] width 37 height 11
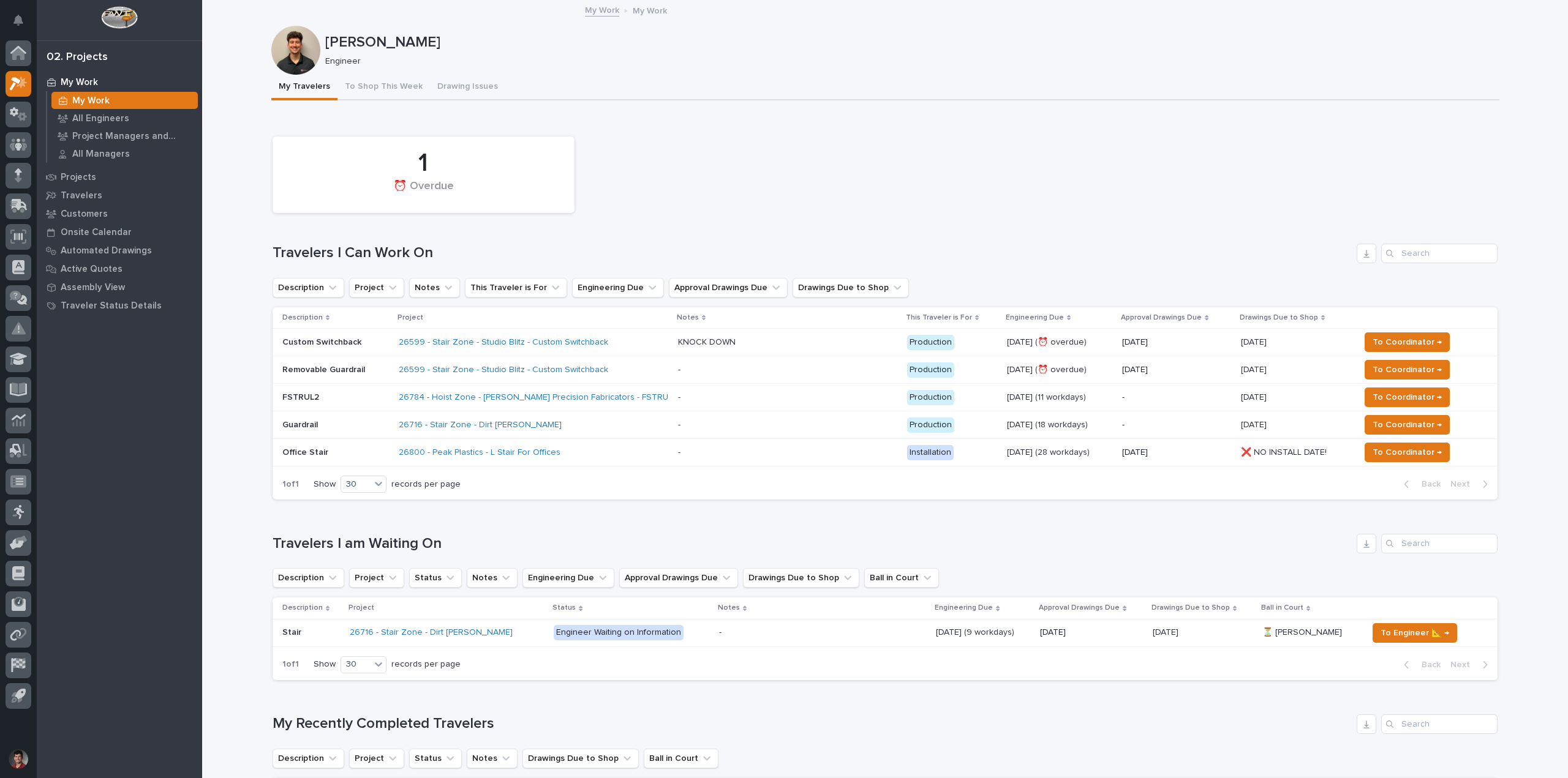
click at [373, 404] on div "FSTRUL2" at bounding box center [335, 397] width 107 height 20
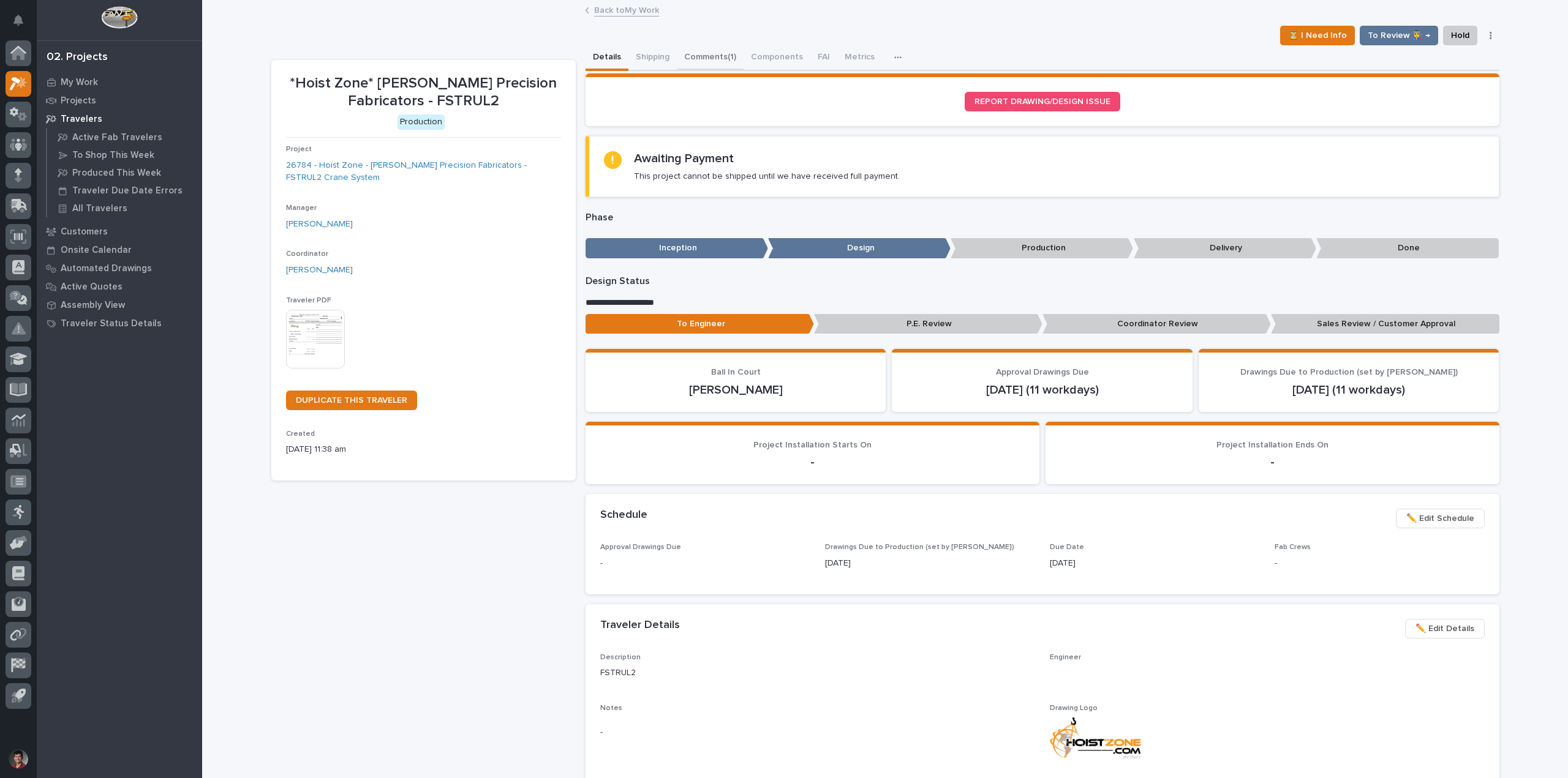
click at [709, 52] on button "Comments (1)" at bounding box center [709, 58] width 67 height 26
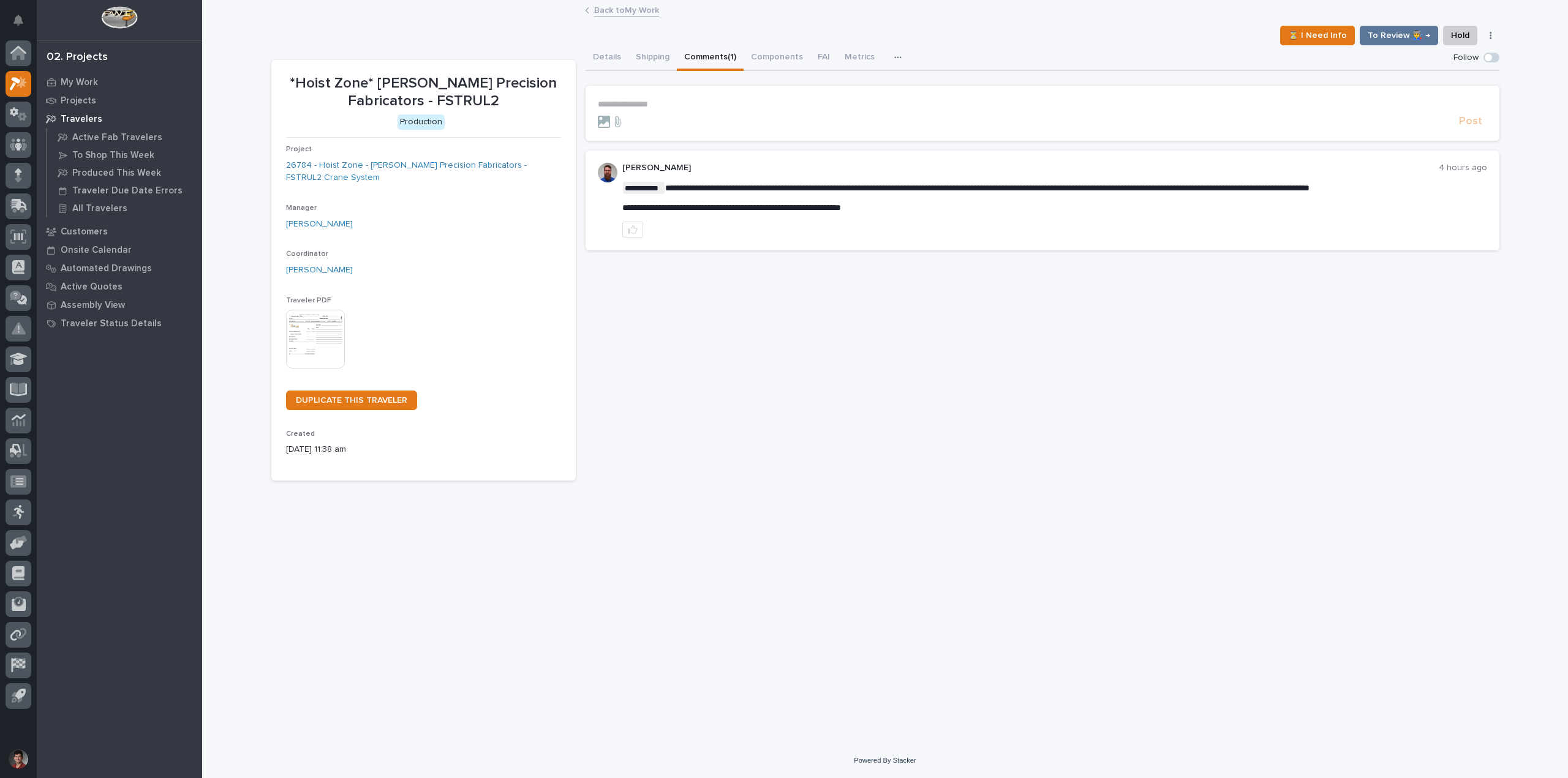
click at [637, 93] on section "**********" at bounding box center [1042, 113] width 914 height 55
click at [637, 104] on p "**********" at bounding box center [1042, 104] width 889 height 11
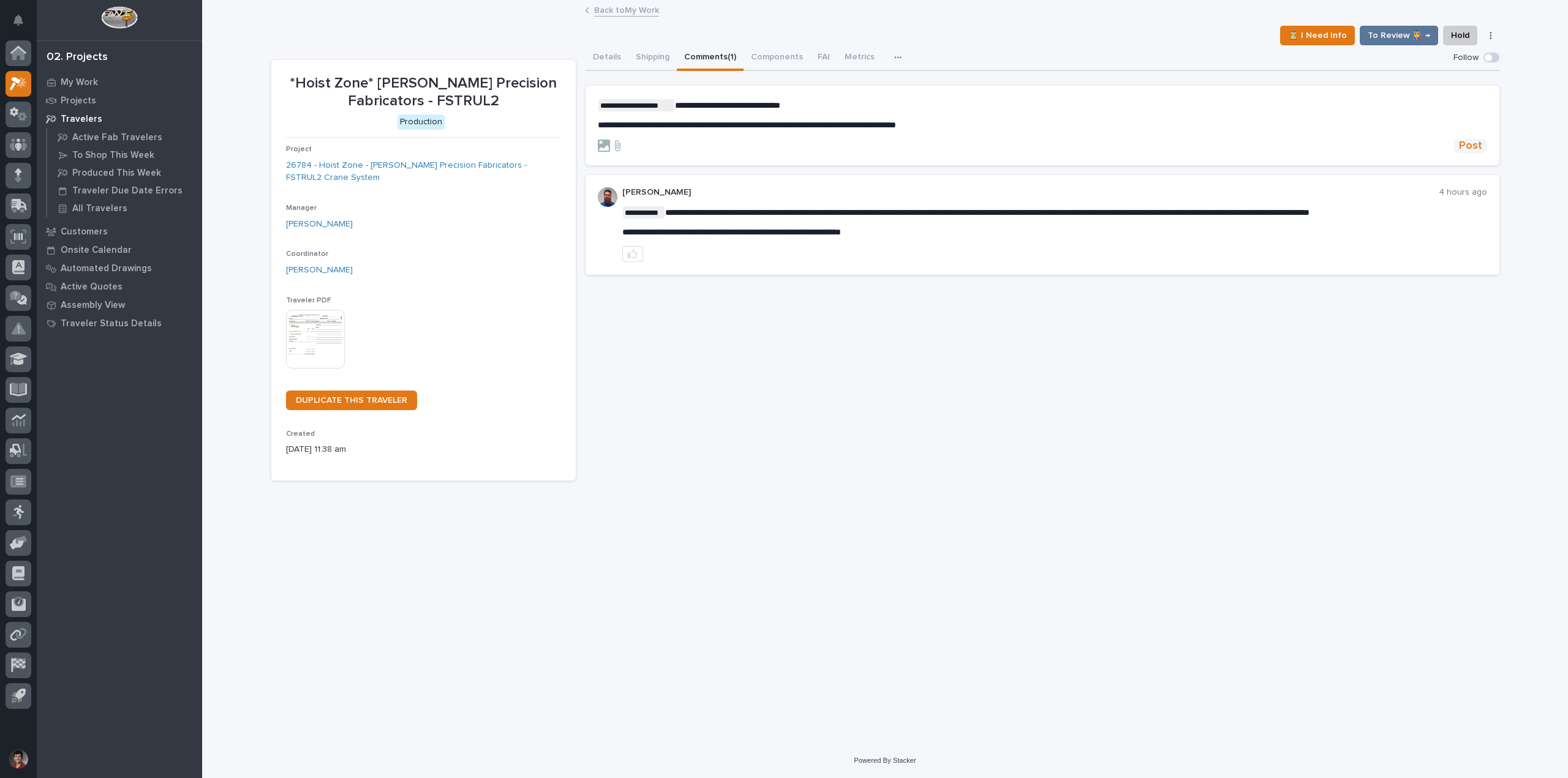
click at [1476, 151] on span "Post" at bounding box center [1470, 146] width 23 height 14
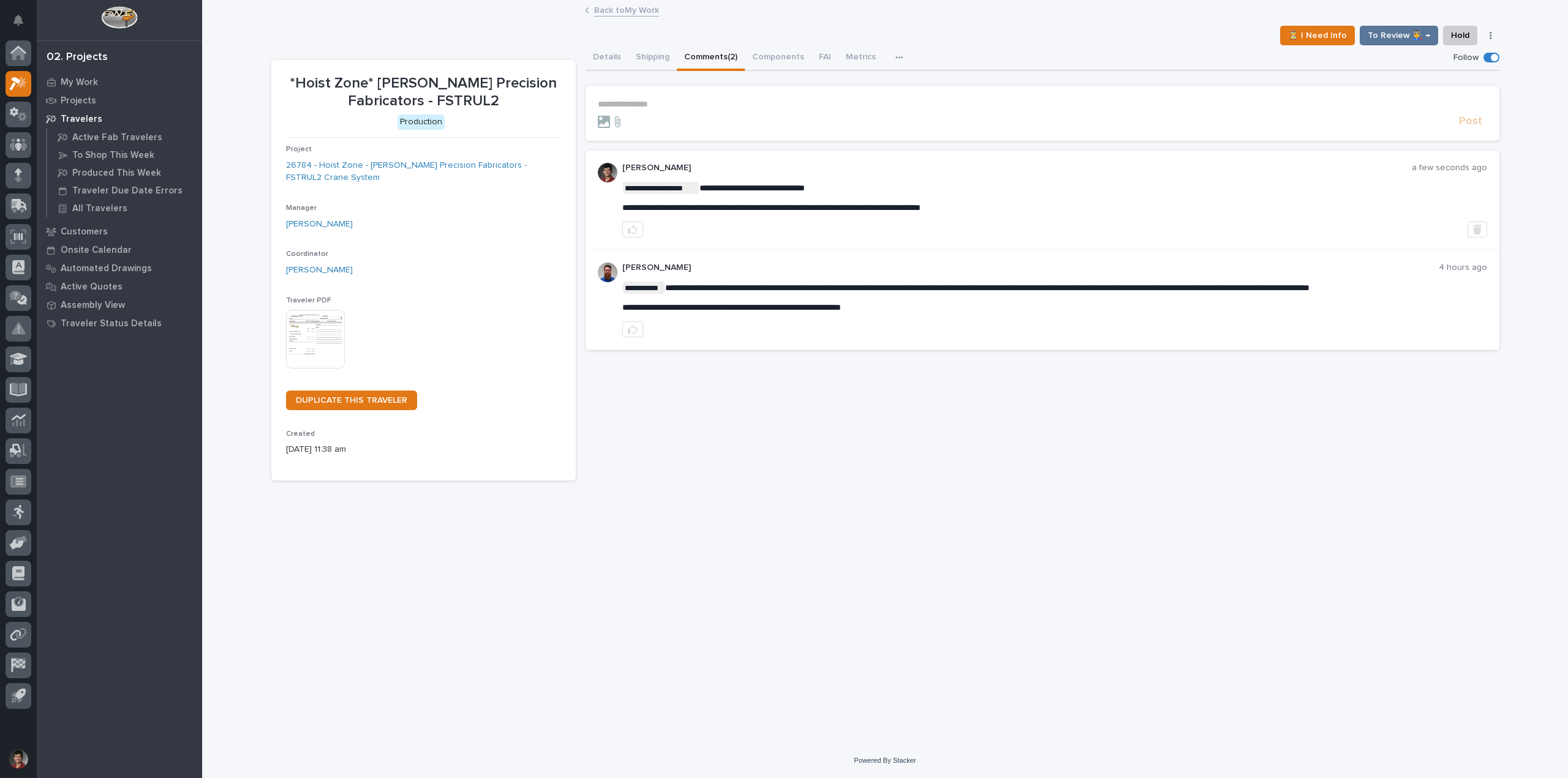
click at [620, 18] on div "Back to My Work" at bounding box center [885, 11] width 613 height 17
click at [624, 15] on link "Back to My Work" at bounding box center [627, 9] width 65 height 14
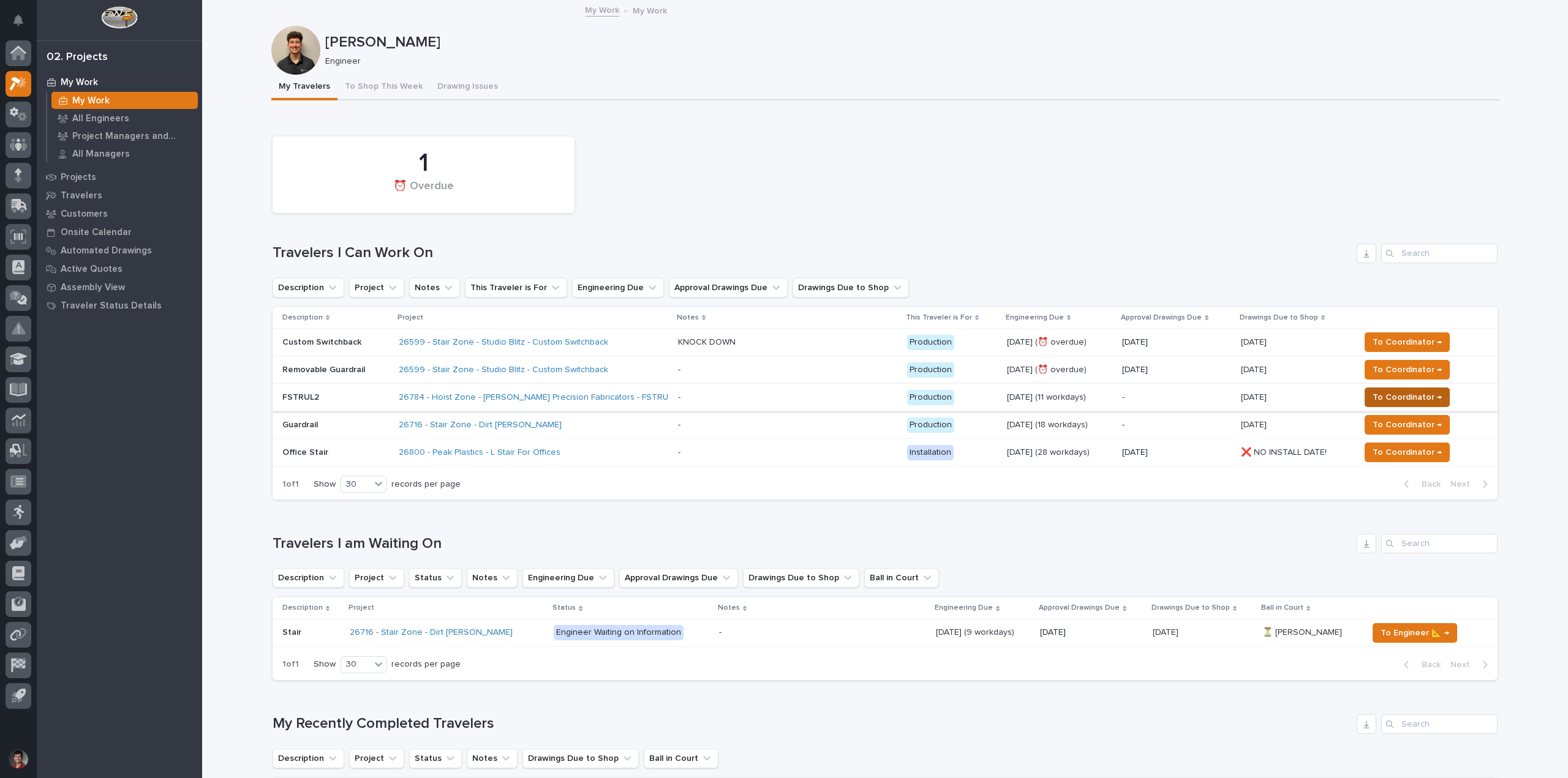
click at [1402, 392] on span "To Coordinator →" at bounding box center [1407, 397] width 70 height 15
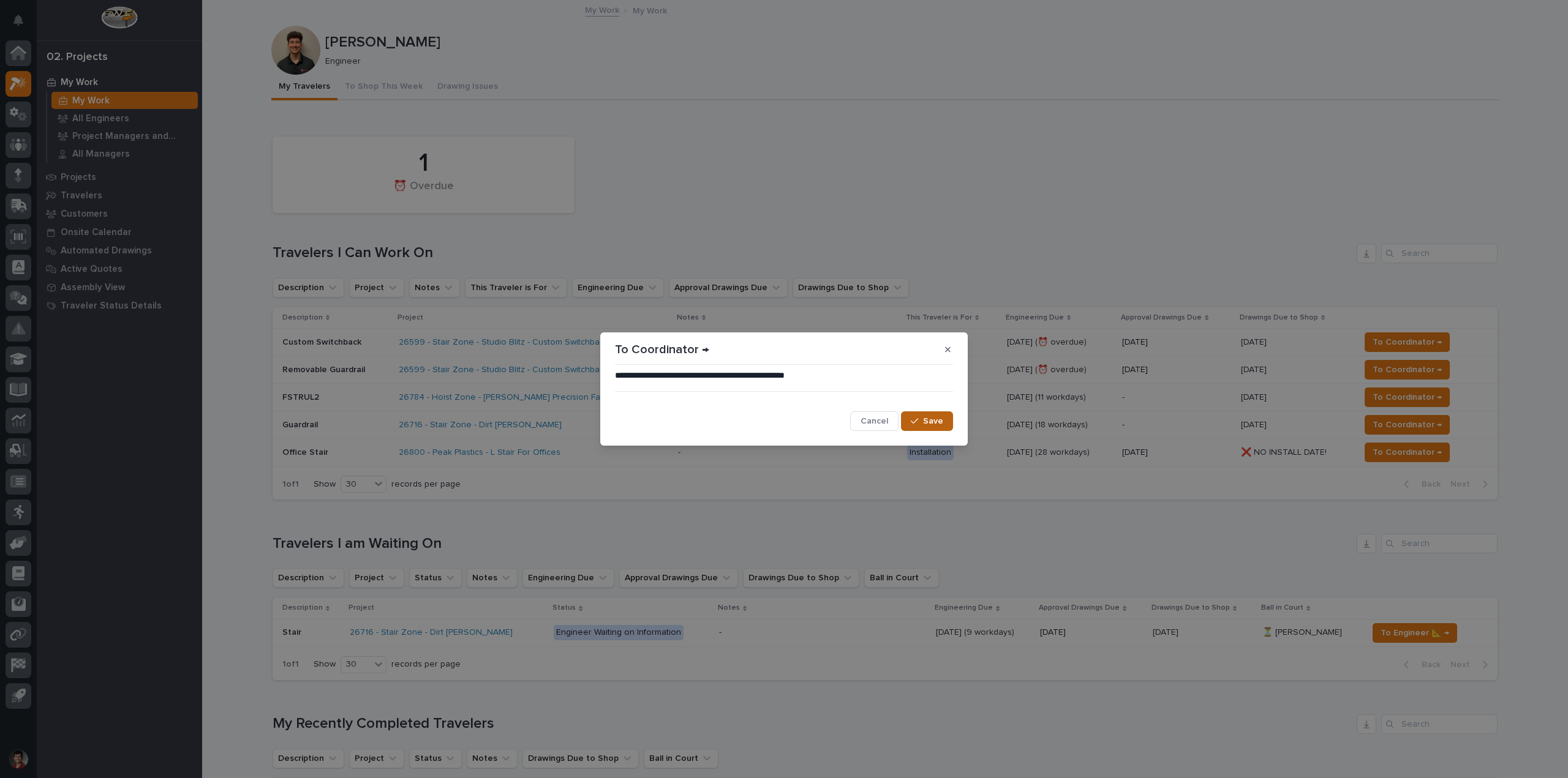
click at [910, 419] on button "Save" at bounding box center [926, 421] width 52 height 20
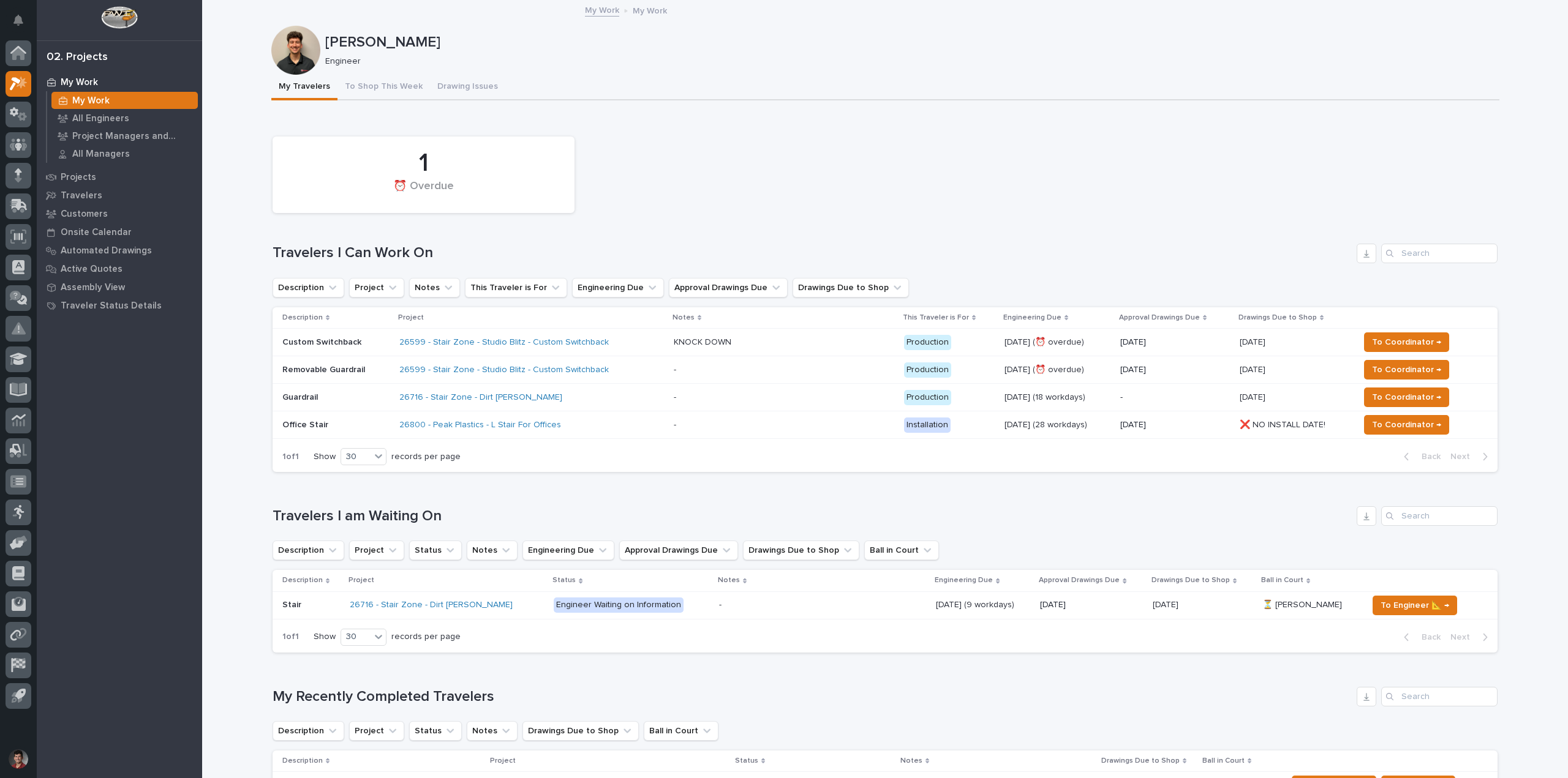
drag, startPoint x: 609, startPoint y: 159, endPoint x: 580, endPoint y: 155, distance: 29.3
click at [609, 159] on div "1 ⏰ Overdue" at bounding box center [885, 175] width 1237 height 89
click at [368, 338] on p "Custom Switchback" at bounding box center [335, 343] width 107 height 11
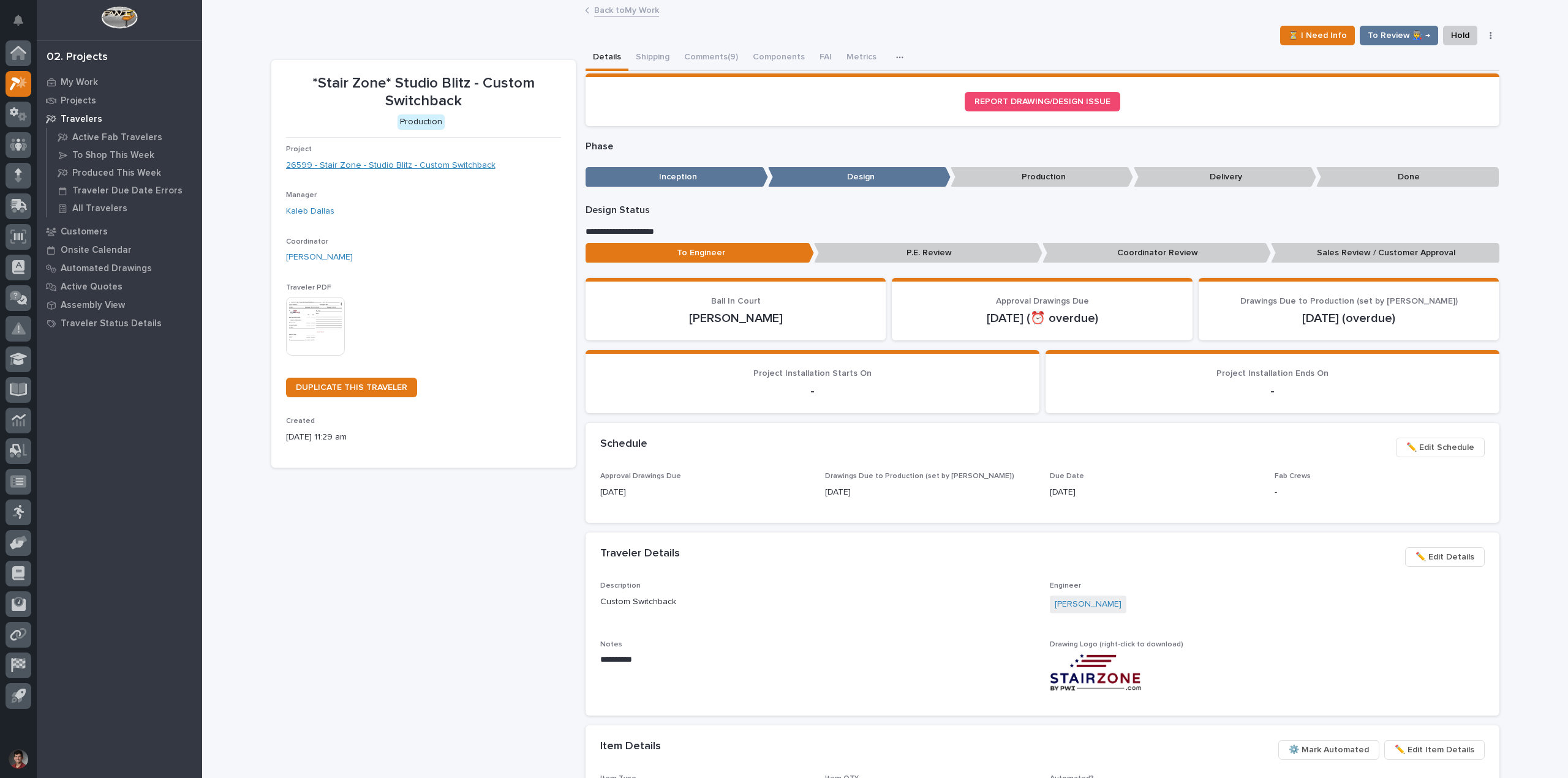
click at [362, 163] on link "26599 - Stair Zone - Studio Blitz - Custom Switchback" at bounding box center [390, 166] width 209 height 13
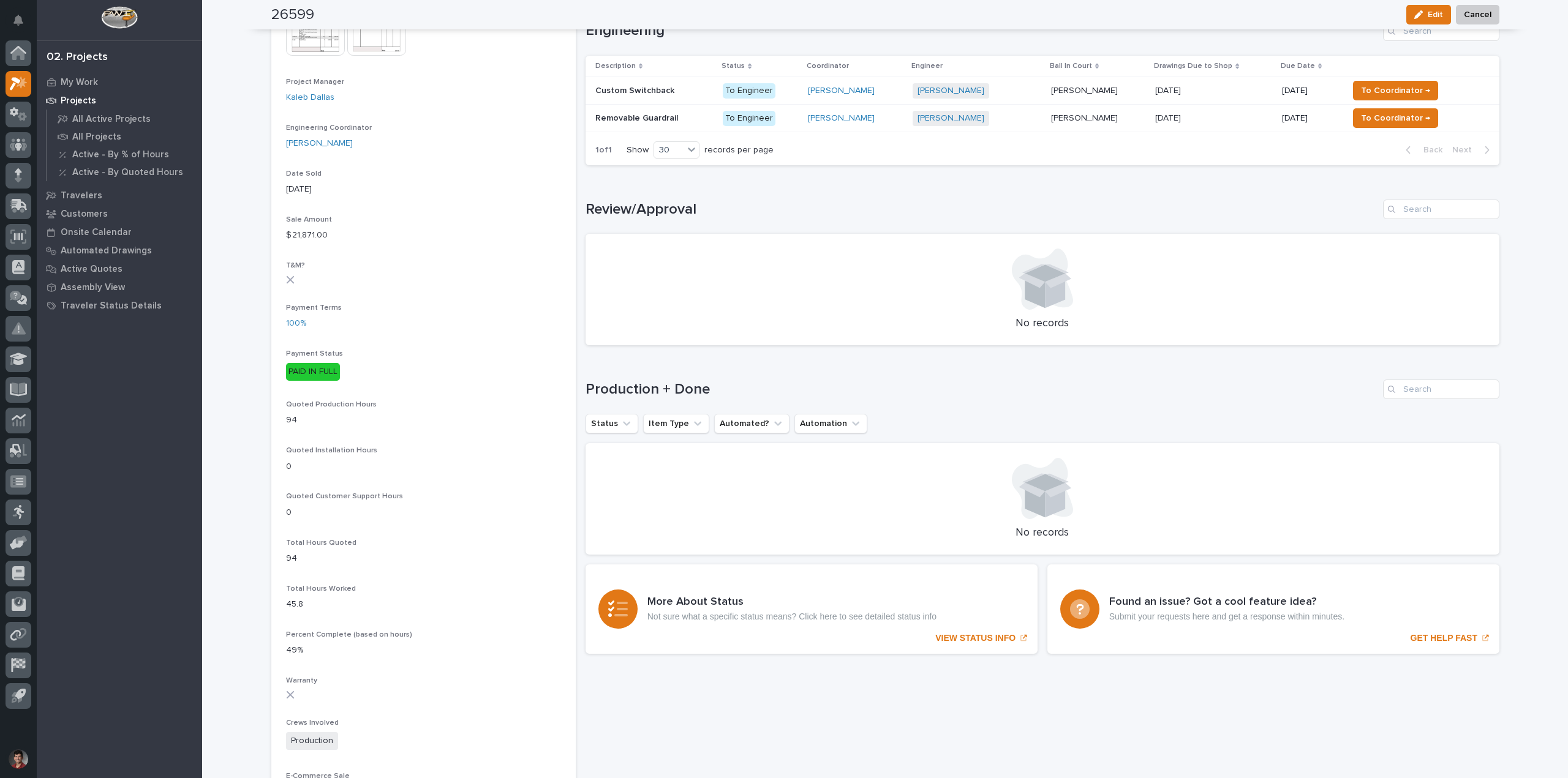
scroll to position [551, 0]
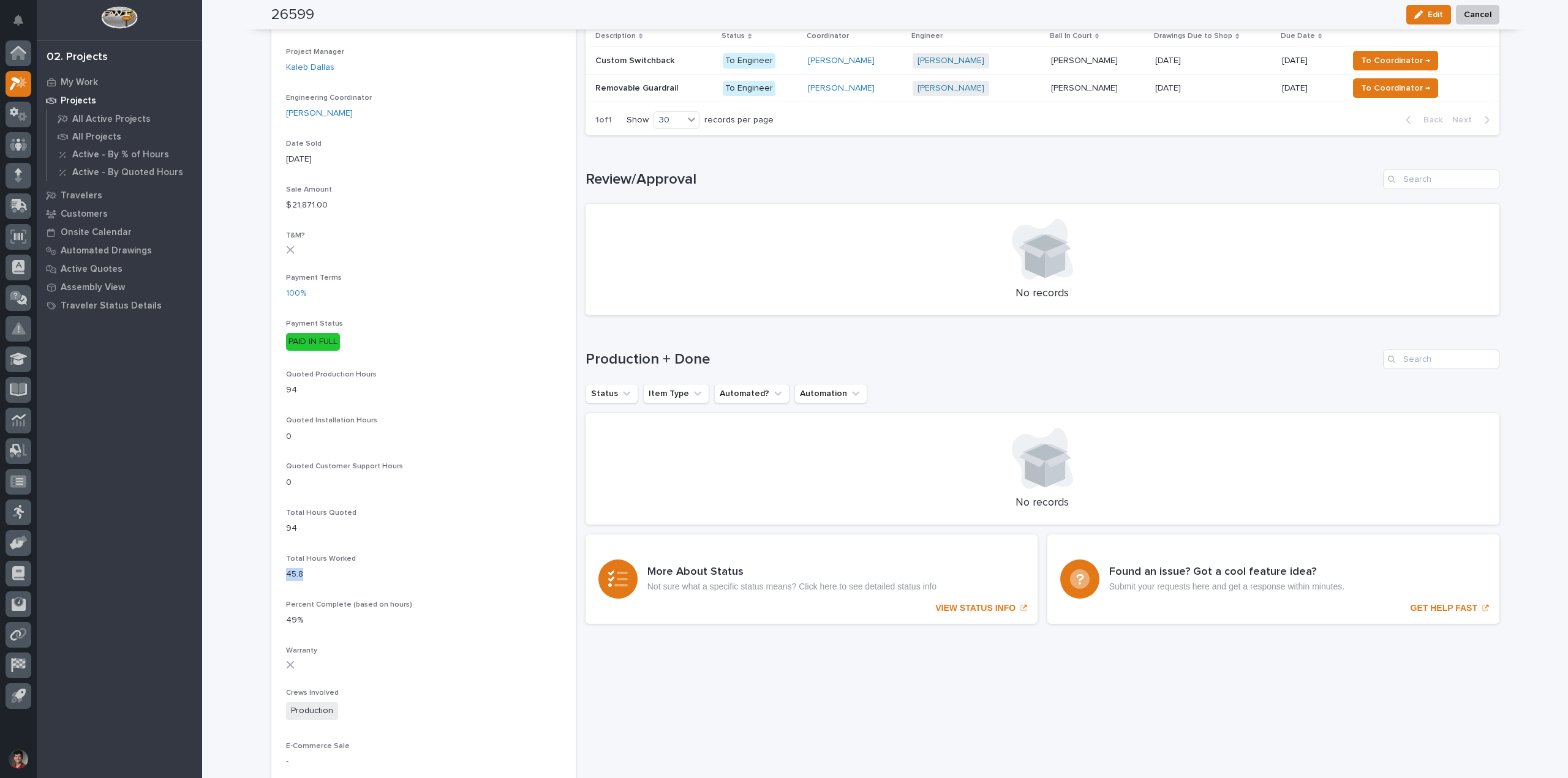
drag, startPoint x: 279, startPoint y: 575, endPoint x: 307, endPoint y: 575, distance: 28.0
click at [307, 575] on section "26599 Status In Progress Billable Customer Studio Blitz Customer Type End User …" at bounding box center [424, 286] width 305 height 1554
click at [329, 612] on div "49%" at bounding box center [423, 619] width 275 height 15
drag, startPoint x: 322, startPoint y: 603, endPoint x: 352, endPoint y: 602, distance: 30.0
click at [339, 602] on span "Percent Complete (based on hours)" at bounding box center [349, 604] width 126 height 7
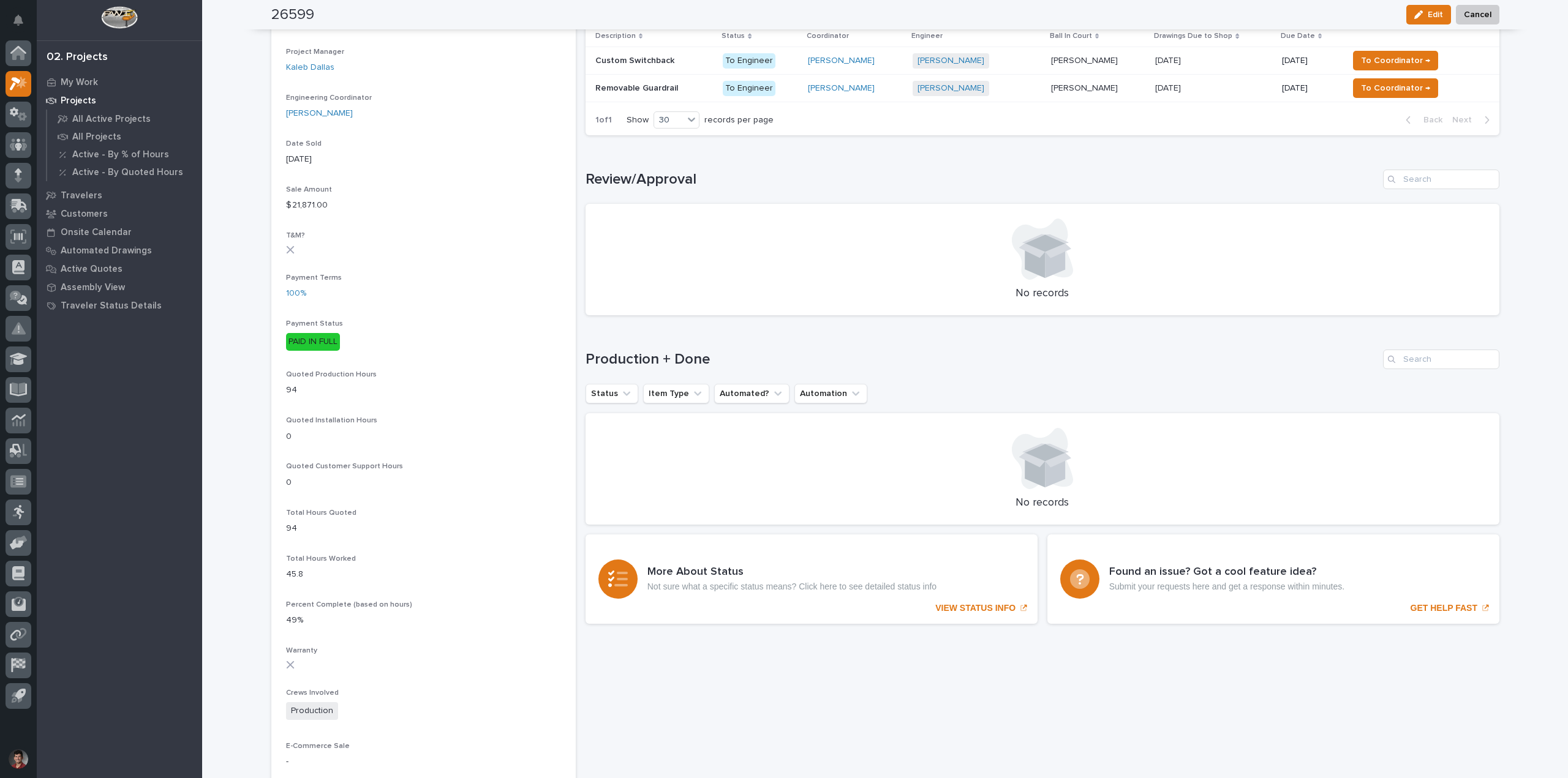
click at [396, 611] on div "Percent Complete (based on hours) 49%" at bounding box center [423, 619] width 275 height 36
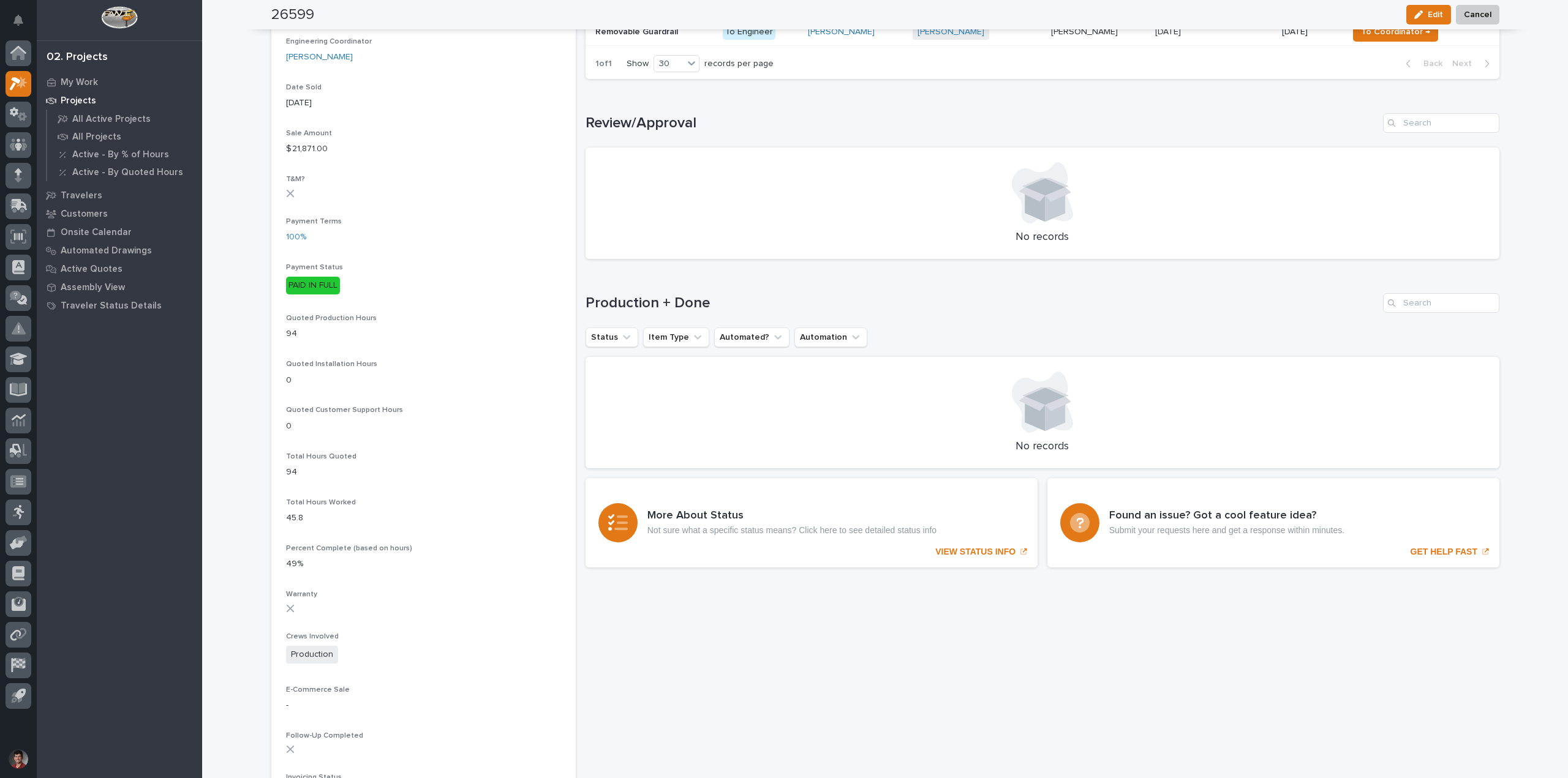
scroll to position [735, 0]
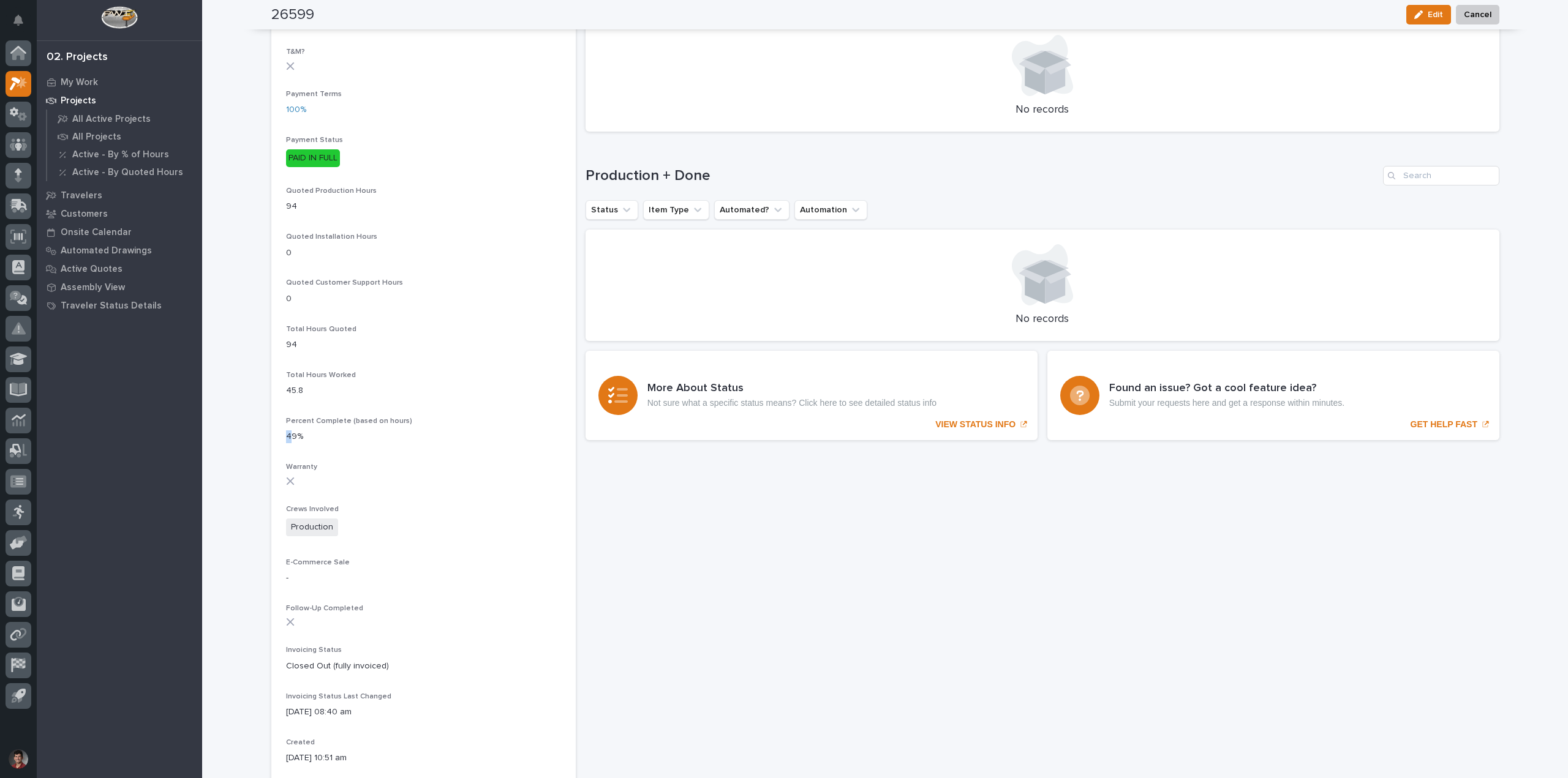
drag, startPoint x: 287, startPoint y: 432, endPoint x: 301, endPoint y: 434, distance: 14.1
click at [300, 434] on p "49%" at bounding box center [423, 437] width 275 height 13
click at [321, 444] on div "Percent Complete (based on hours) 49%" at bounding box center [423, 435] width 275 height 36
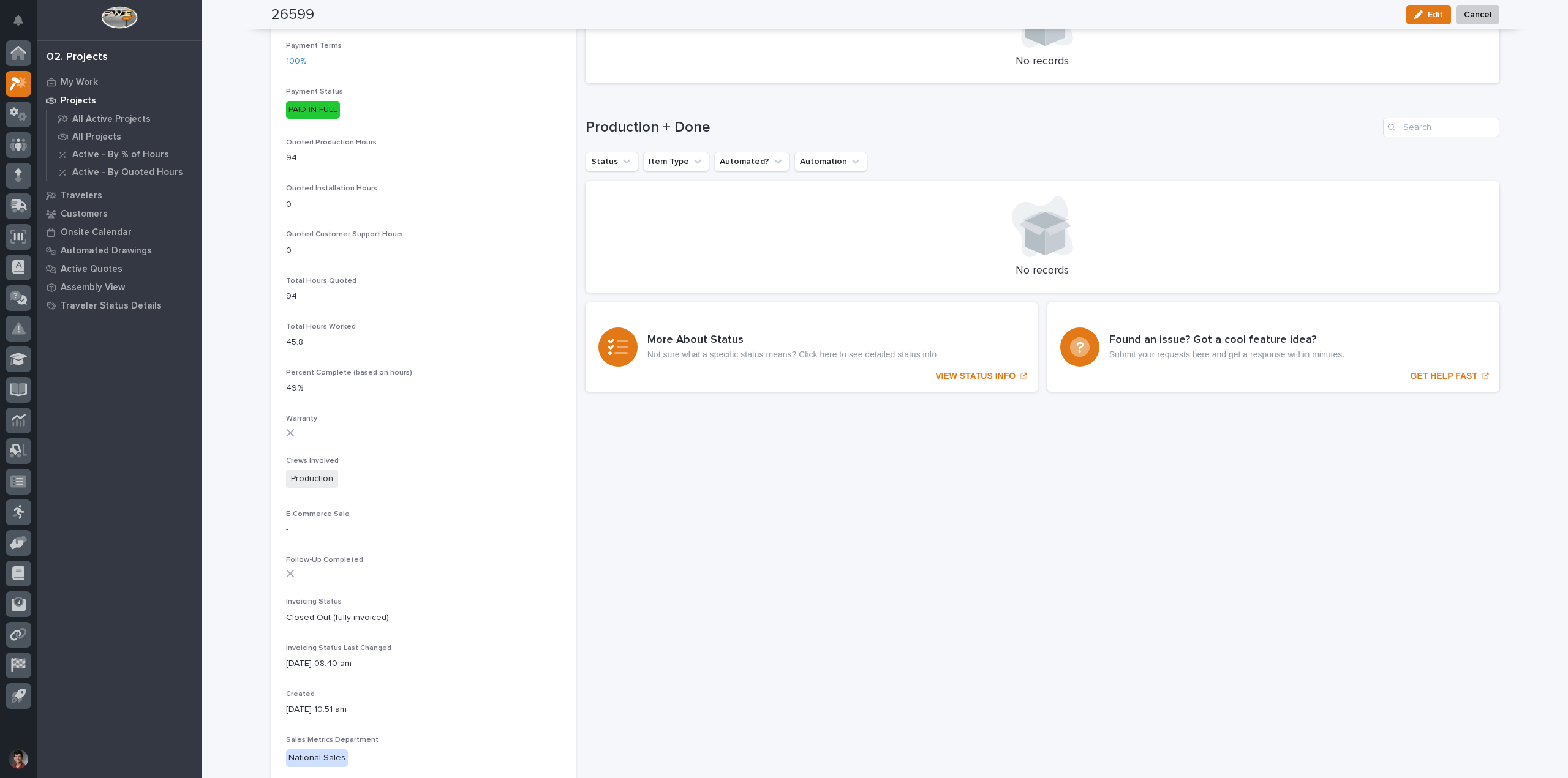
scroll to position [674, 0]
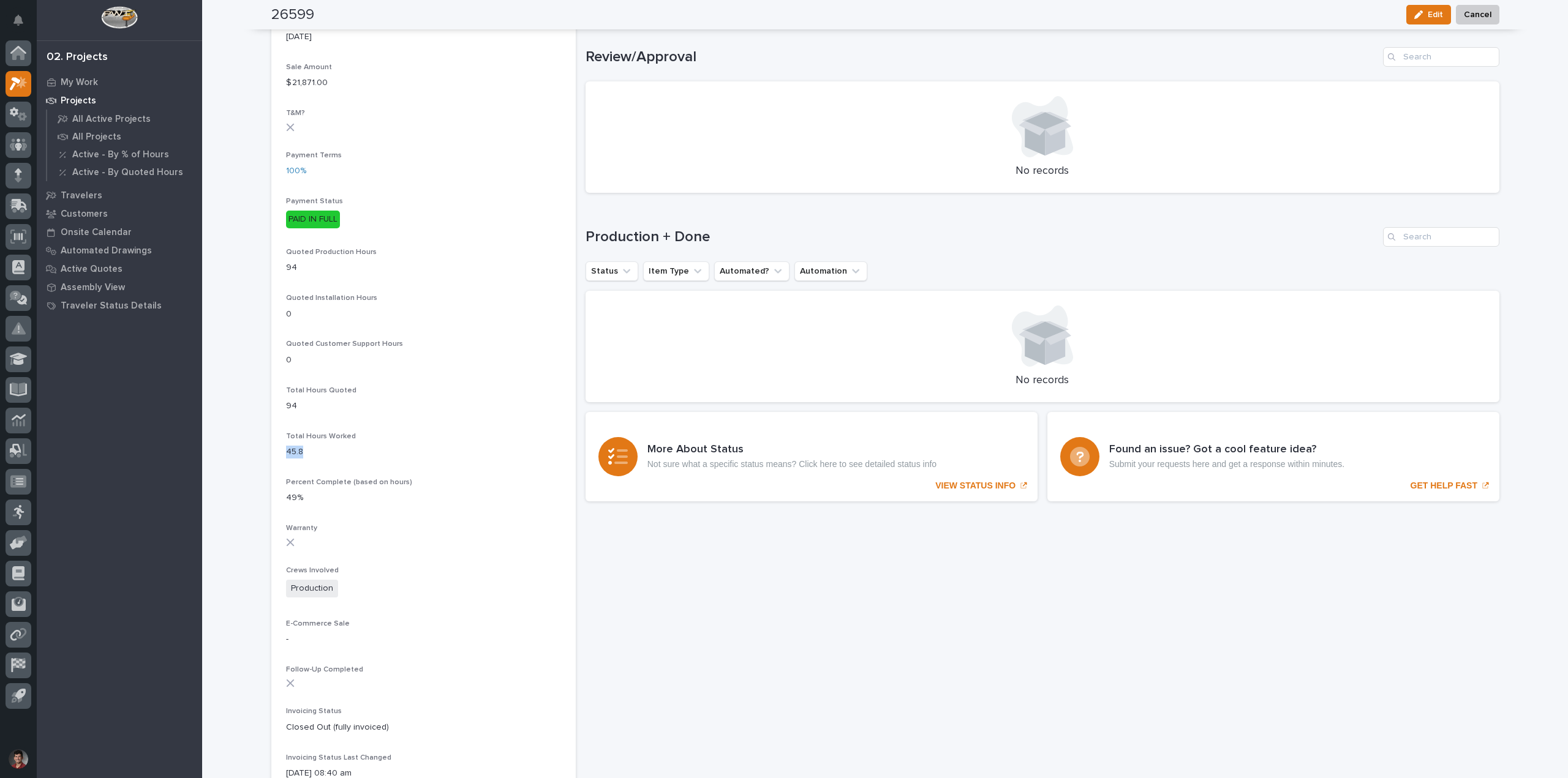
drag, startPoint x: 281, startPoint y: 450, endPoint x: 314, endPoint y: 450, distance: 33.0
click at [314, 450] on p "45.8" at bounding box center [423, 453] width 275 height 13
drag, startPoint x: 281, startPoint y: 496, endPoint x: 298, endPoint y: 497, distance: 17.0
click at [298, 497] on p "49%" at bounding box center [423, 498] width 275 height 13
click at [349, 488] on div "Percent Complete (based on hours) 49%" at bounding box center [423, 497] width 275 height 36
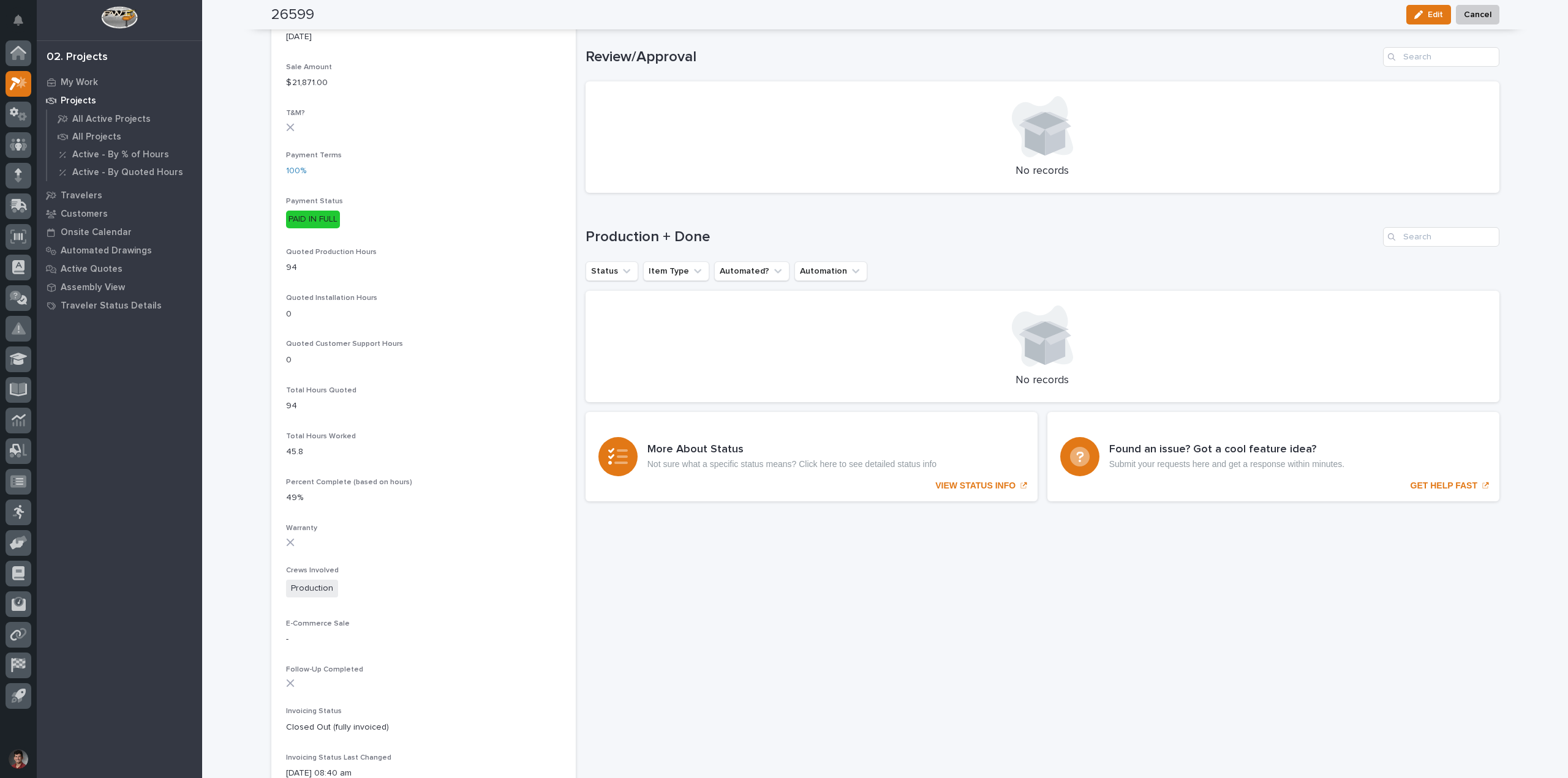
drag, startPoint x: 281, startPoint y: 542, endPoint x: 313, endPoint y: 547, distance: 32.4
click at [313, 547] on section "26599 Status In Progress Billable Customer Studio Blitz Customer Type End User …" at bounding box center [424, 164] width 305 height 1554
drag, startPoint x: 282, startPoint y: 540, endPoint x: 360, endPoint y: 556, distance: 79.6
click at [360, 556] on div "Warranty" at bounding box center [423, 540] width 275 height 31
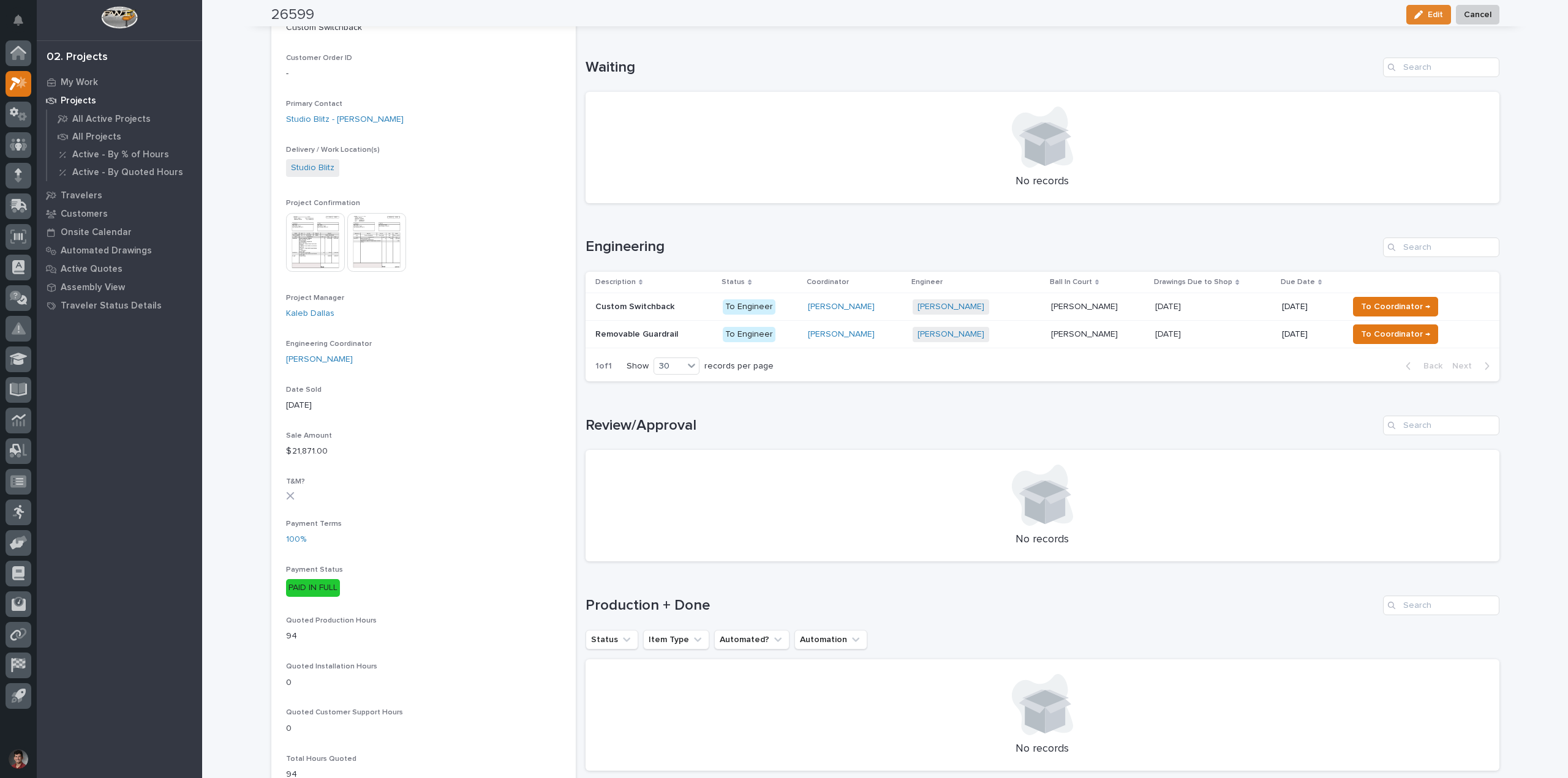
scroll to position [306, 0]
drag, startPoint x: 279, startPoint y: 453, endPoint x: 375, endPoint y: 455, distance: 96.0
click at [375, 455] on section "26599 Status In Progress Billable Customer Studio Blitz Customer Type End User …" at bounding box center [424, 531] width 305 height 1554
click at [378, 455] on p "$ 21,871.00" at bounding box center [423, 450] width 275 height 13
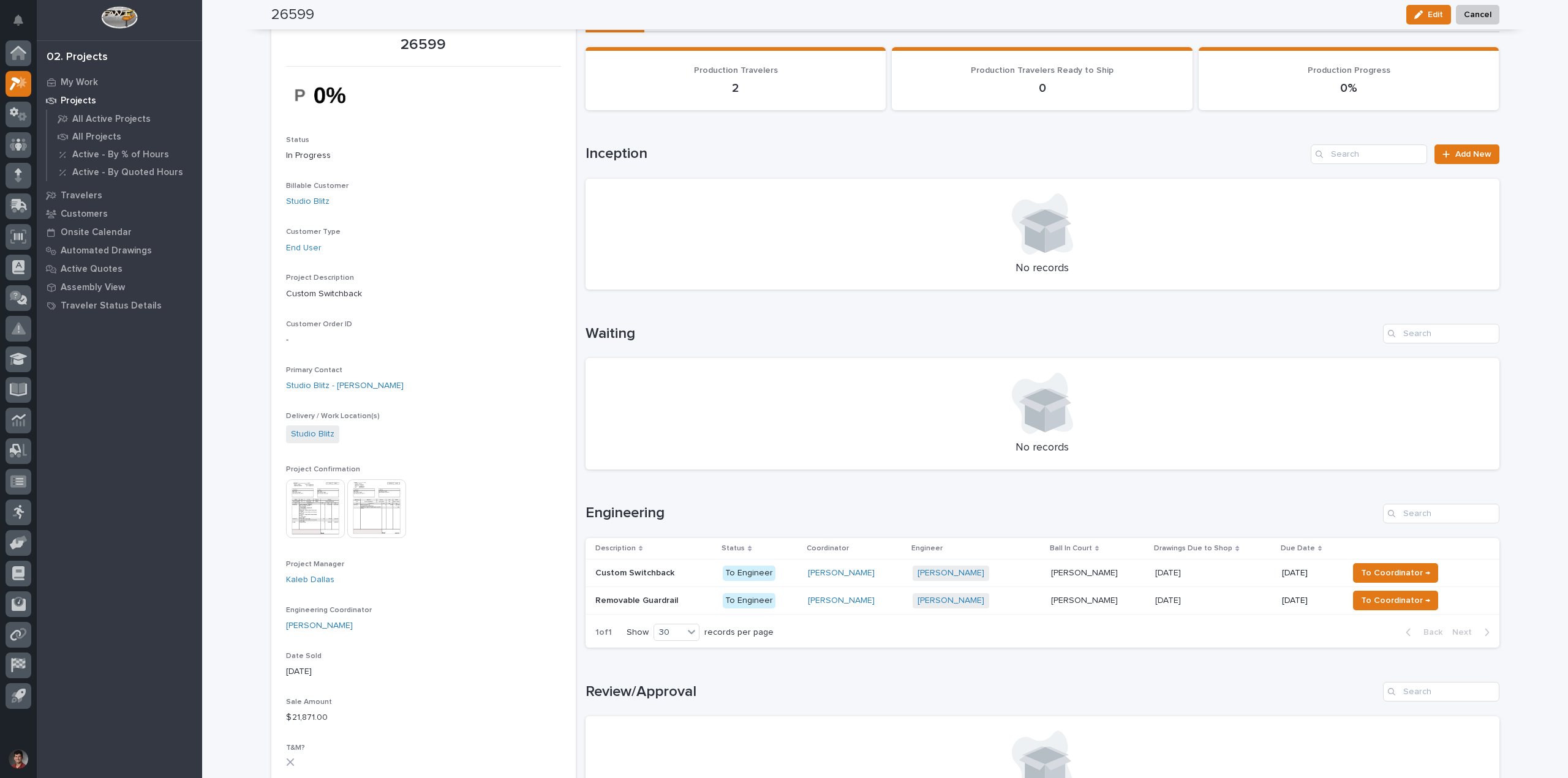
scroll to position [0, 0]
